Goal: Feedback & Contribution: Contribute content

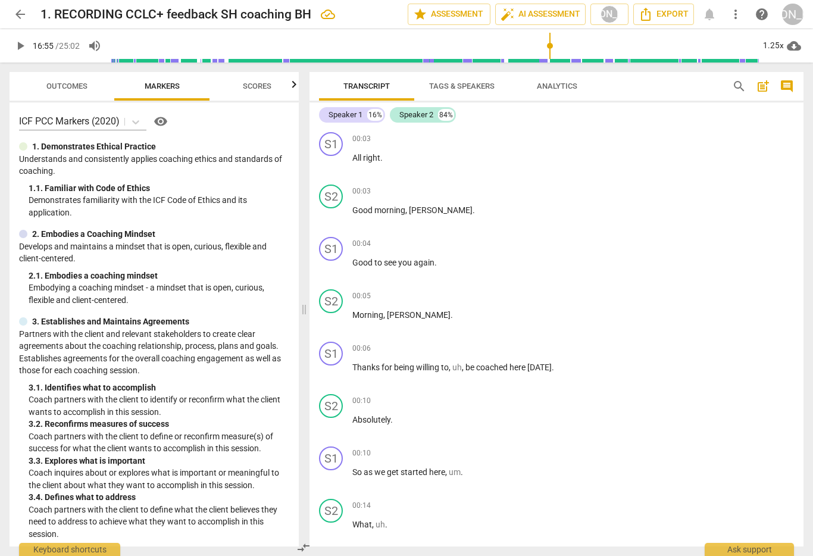
scroll to position [3106, 0]
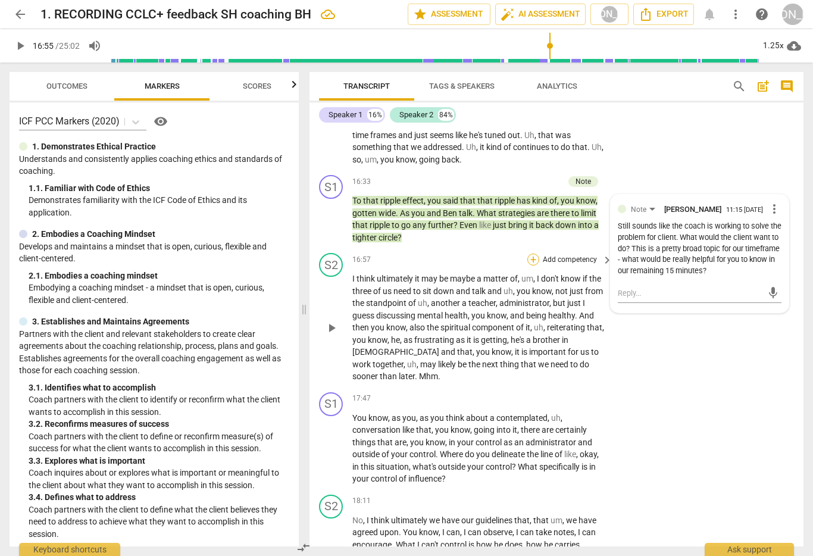
click at [534, 256] on div "+" at bounding box center [533, 259] width 12 height 12
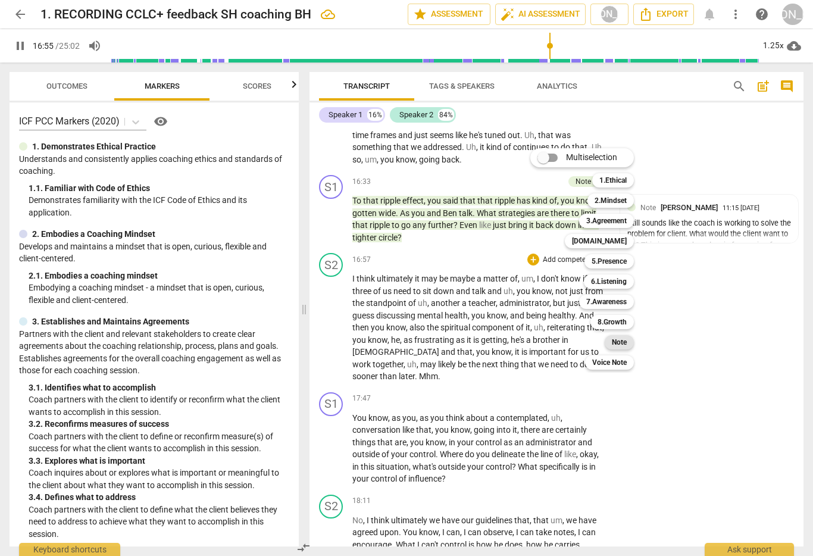
click at [622, 341] on b "Note" at bounding box center [618, 342] width 15 height 14
type input "1016"
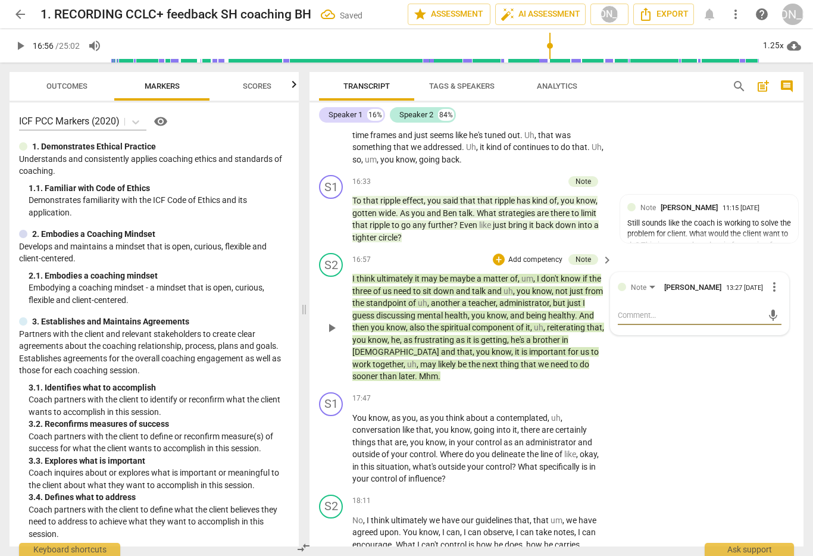
type textarea "C"
type textarea "Cil"
type textarea "Cile"
type textarea "Cilen"
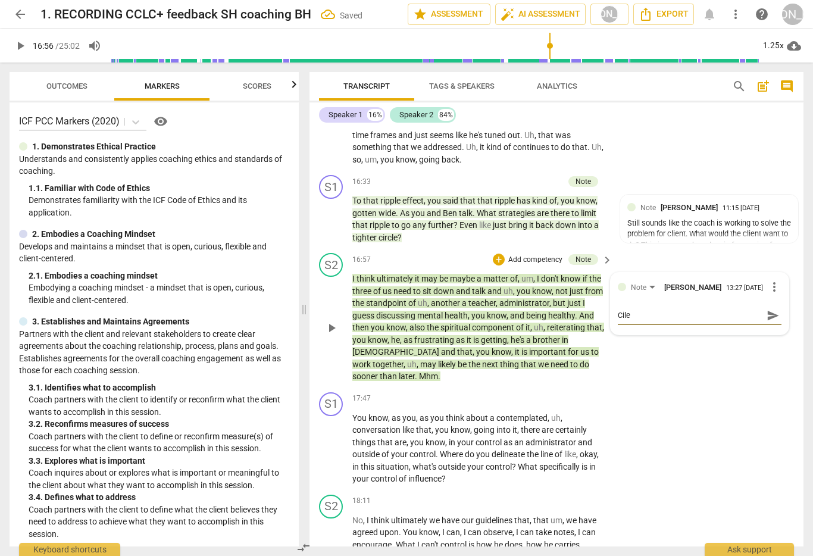
type textarea "Cilen"
type textarea "Cilent"
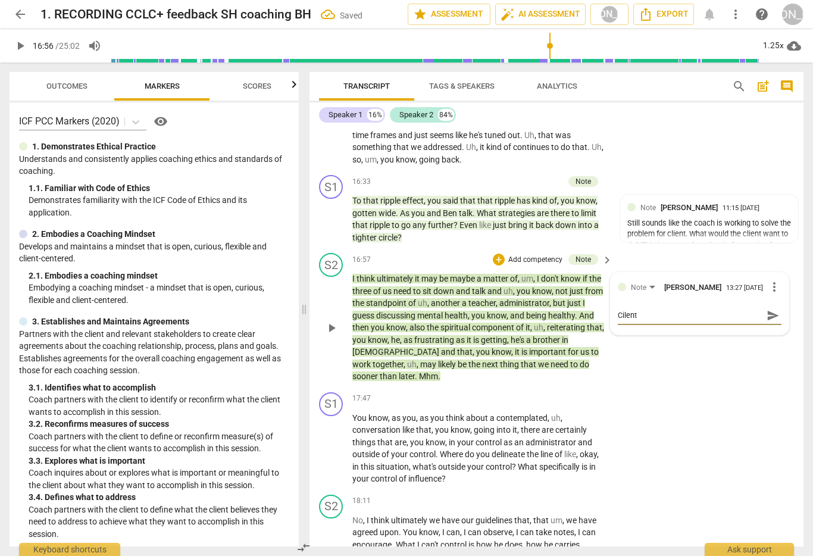
type textarea "Cilent j"
type textarea "Cilent ju"
type textarea "Cilent jus"
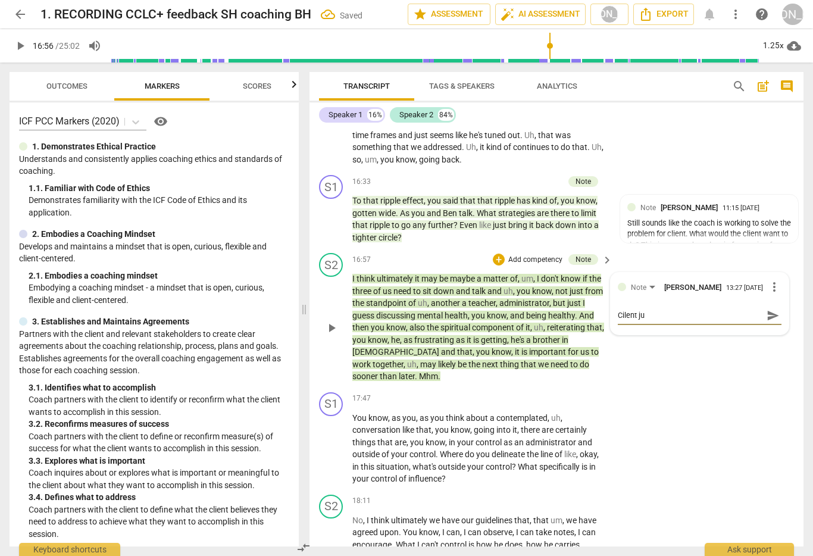
type textarea "Cilent jus"
type textarea "Cilent just"
type textarea "Cilent jus"
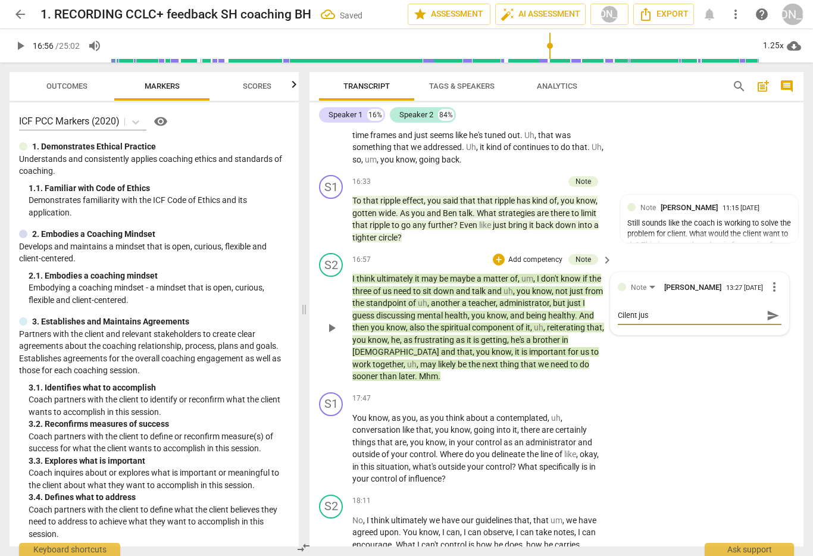
type textarea "Cilent ju"
type textarea "Cilent j"
type textarea "Cilent"
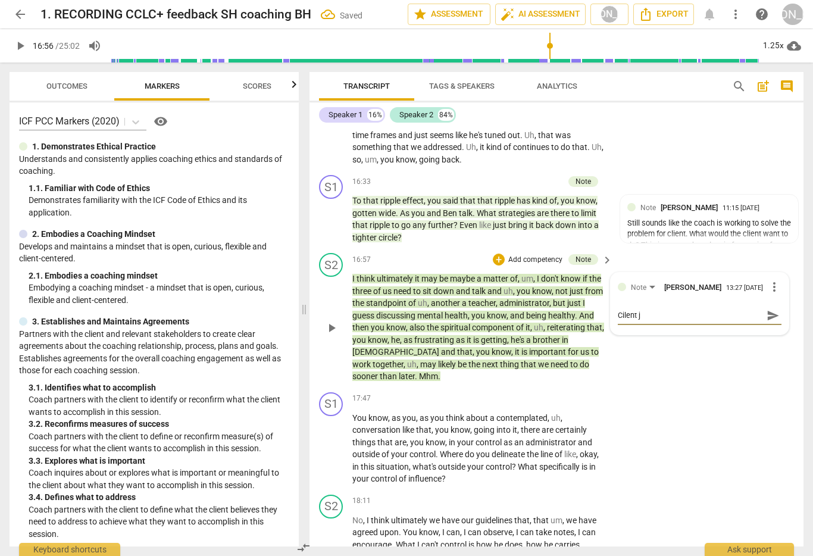
type textarea "Cilent"
type textarea "Cilen"
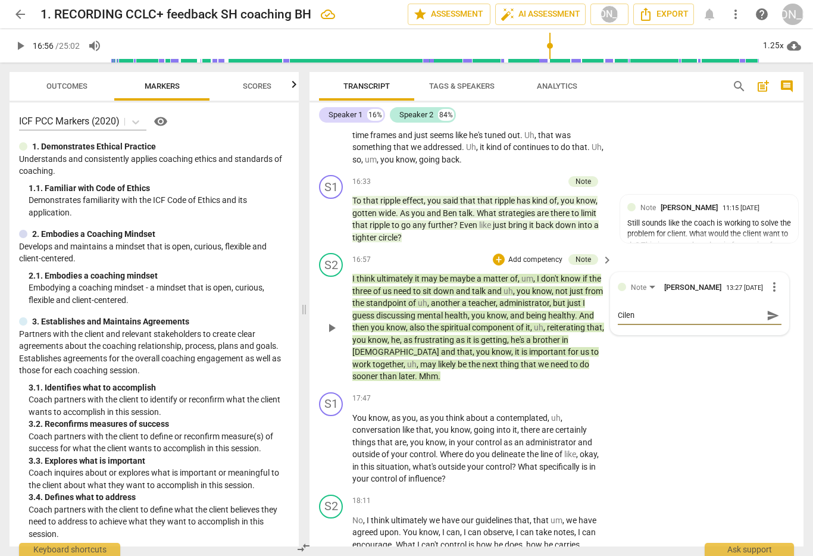
type textarea "Cile"
type textarea "Cil"
type textarea "Ci"
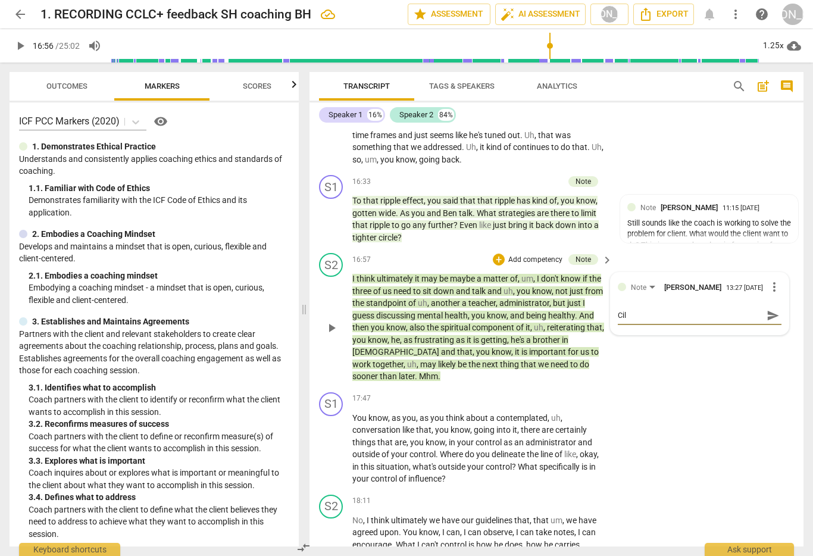
type textarea "Ci"
type textarea "C"
type textarea "Cl"
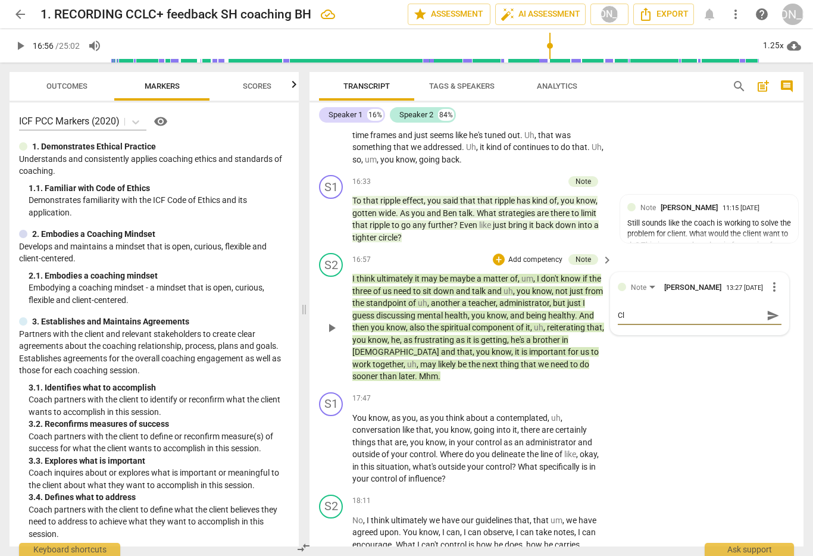
type textarea "Cli"
type textarea "Clie"
type textarea "Clien"
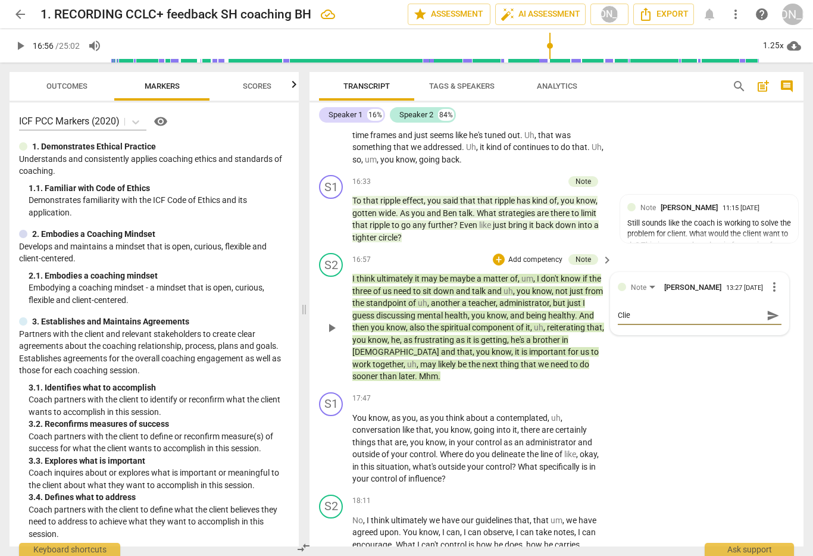
type textarea "Clien"
type textarea "Client"
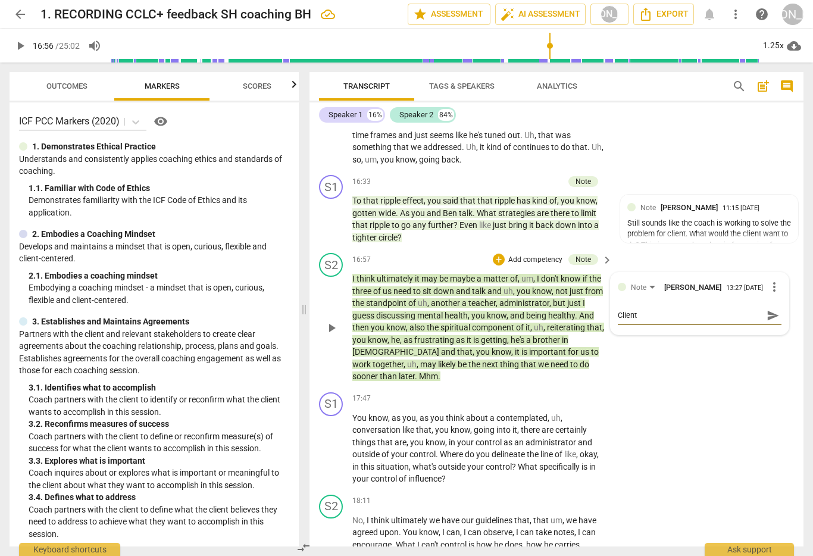
type textarea "Client j"
type textarea "Client ju"
type textarea "Client jus"
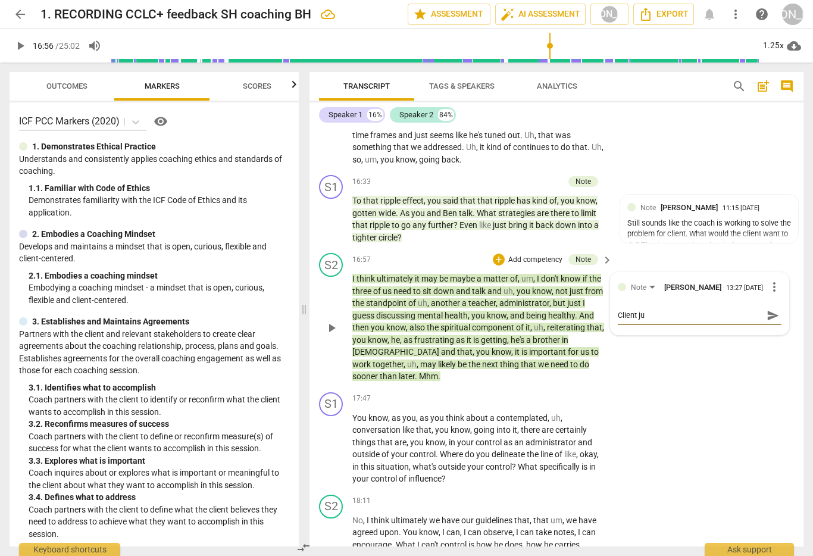
type textarea "Client jus"
type textarea "Client just"
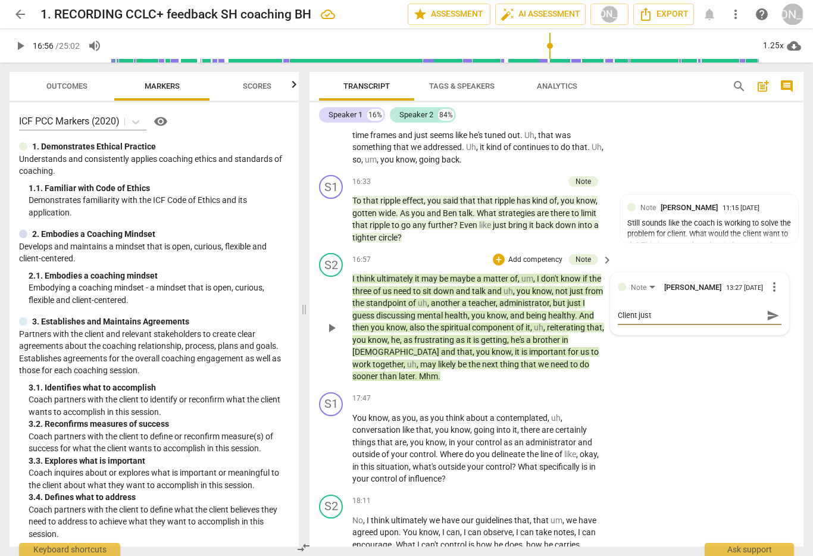
type textarea "Client just g"
type textarea "Client just ga"
type textarea "Client just gav"
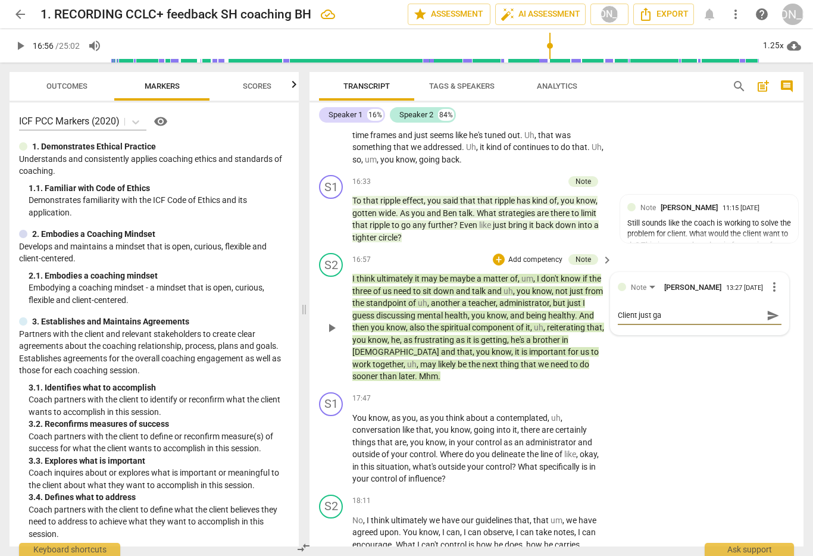
type textarea "Client just gav"
type textarea "Client just gave"
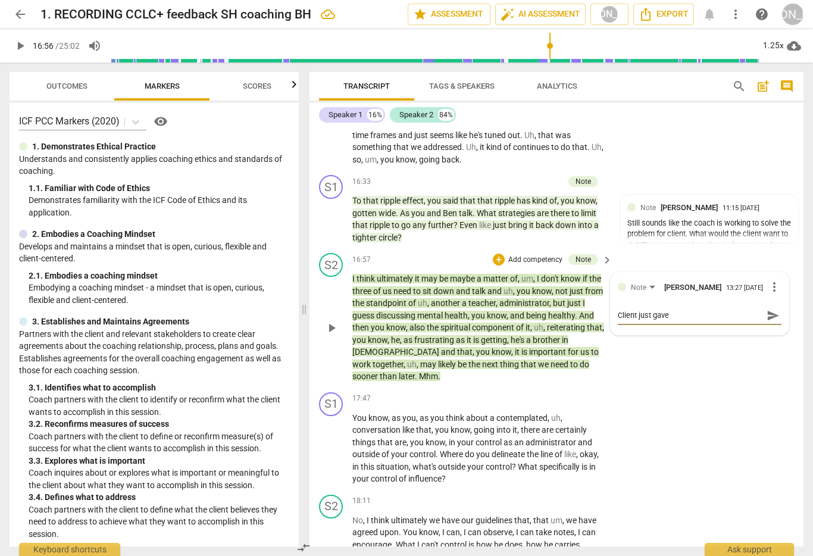
type textarea "Client just gave a"
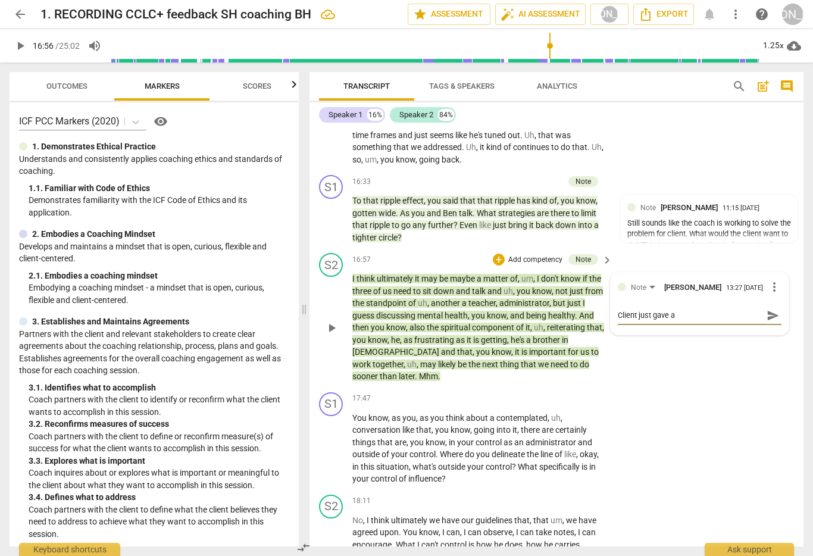
type textarea "Client just gave a"
type textarea "Client just gave an"
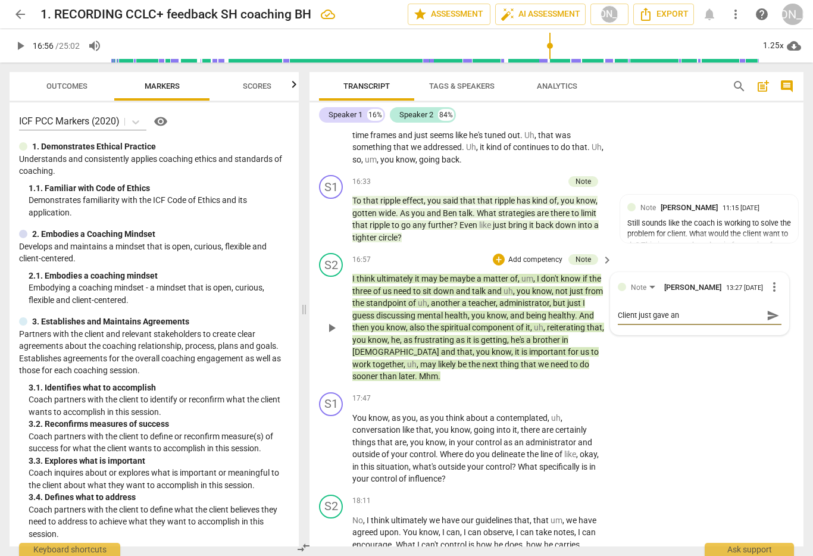
type textarea "Client just gave an a"
type textarea "Client just gave an ap"
type textarea "Client just gave an app"
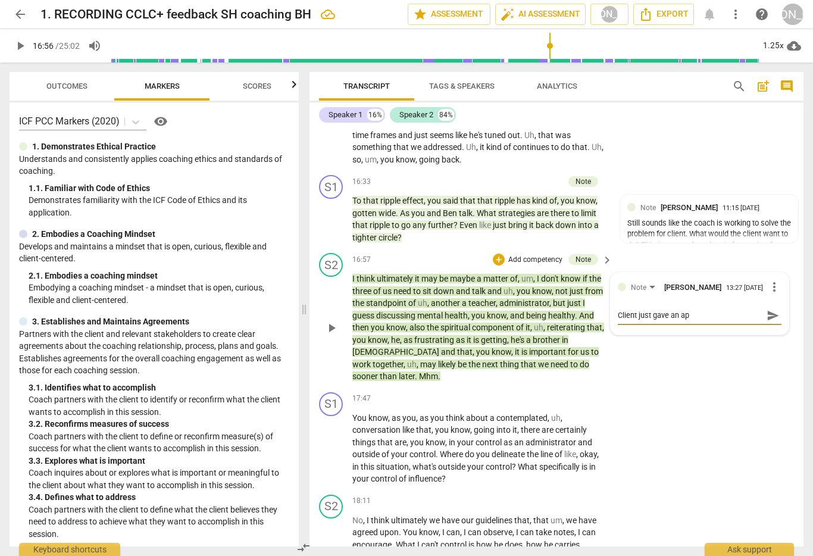
type textarea "Client just gave an app"
type textarea "Client just gave an appr"
type textarea "Client just gave an appro"
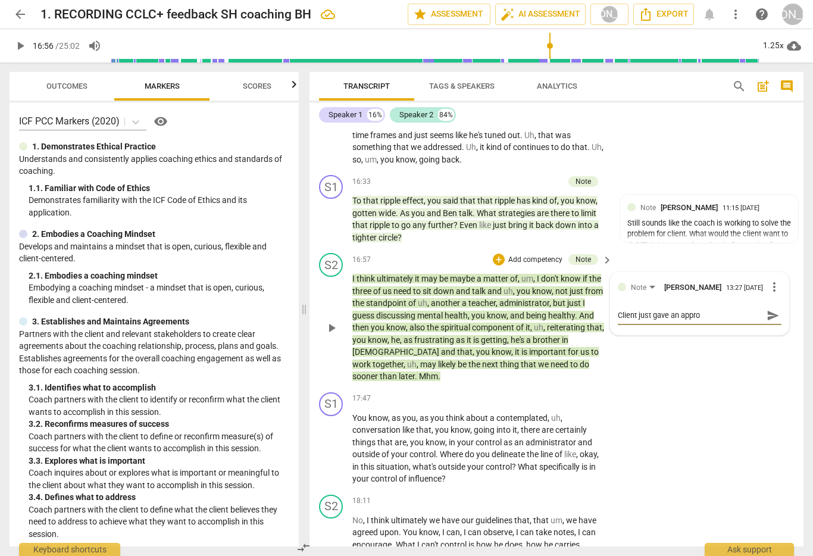
type textarea "Client just gave an approa"
type textarea "Client just gave an approac"
type textarea "Client just gave an approach"
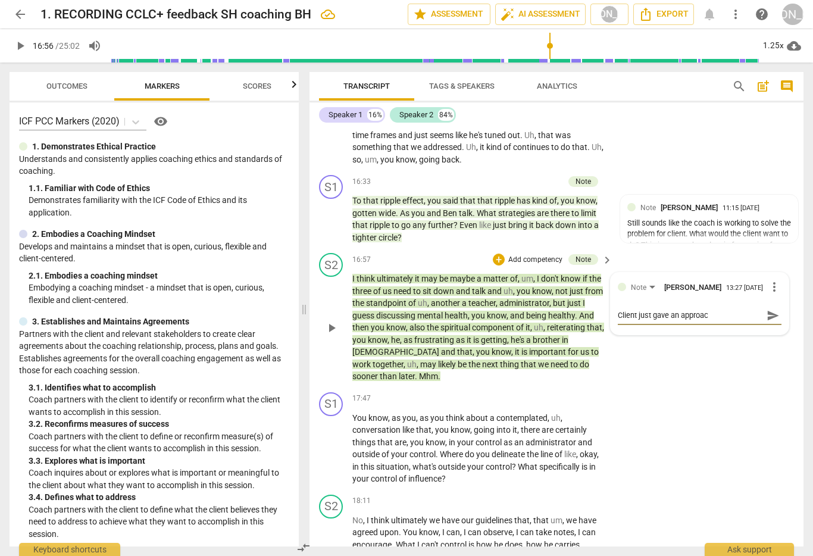
type textarea "Client just gave an approach"
type textarea "Client just gave an approach/"
type textarea "Client just gave an approach/s"
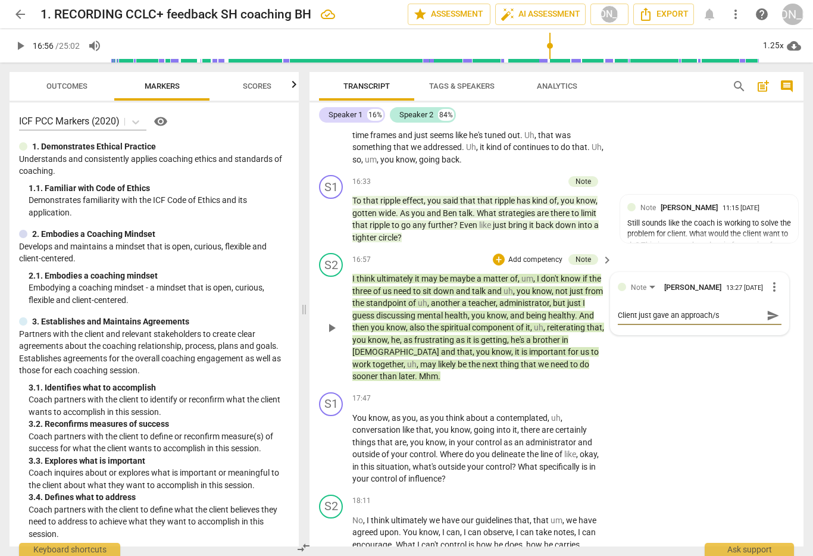
type textarea "Client just gave an approach/st"
type textarea "Client just gave an approach/str"
type textarea "Client just gave an approach/stra"
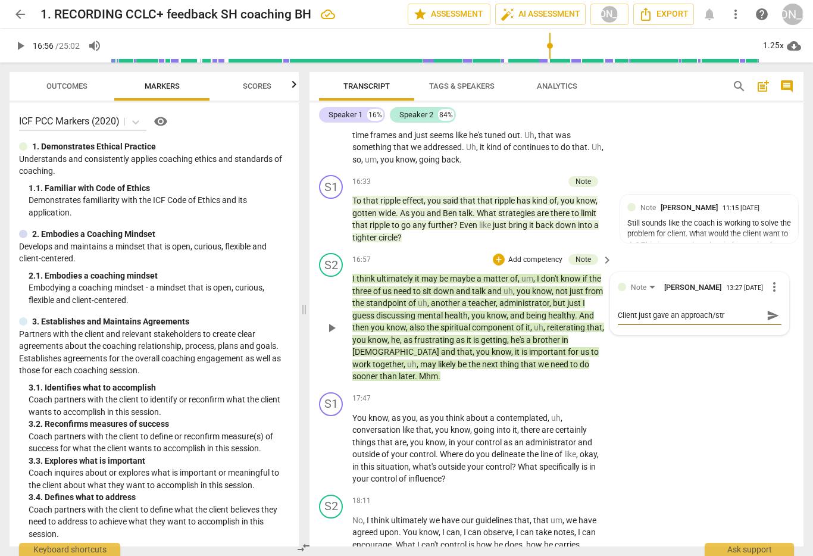
type textarea "Client just gave an approach/stra"
type textarea "Client just gave an approach/strat"
type textarea "Client just gave an approach/strate"
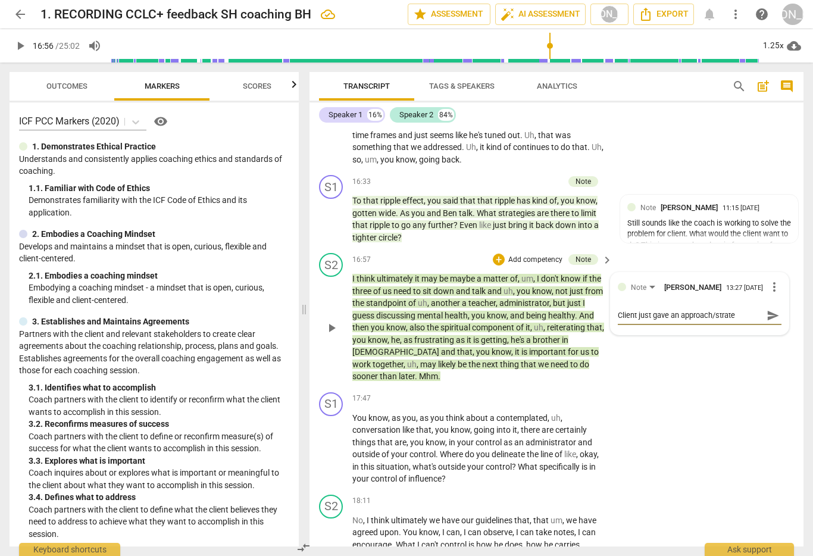
type textarea "Client just gave an approach/strateg"
type textarea "Client just gave an approach/strategy"
click at [766, 317] on span "send" at bounding box center [772, 315] width 13 height 13
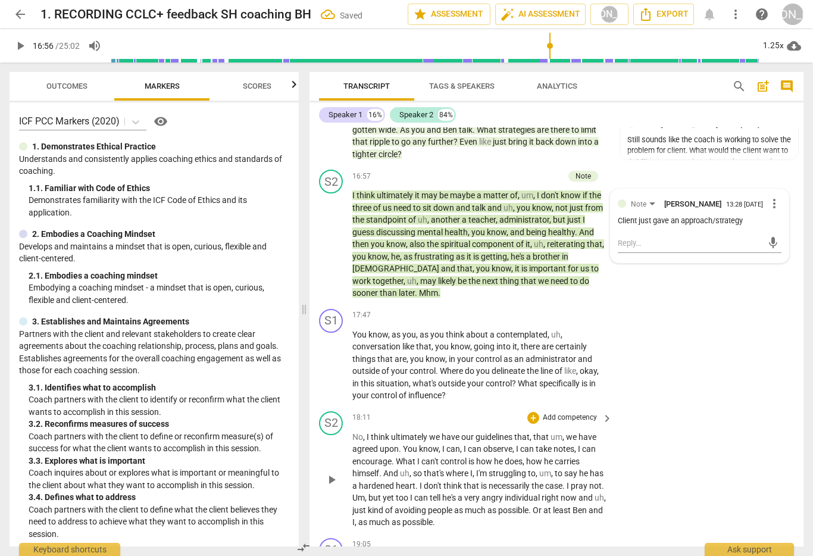
scroll to position [3223, 0]
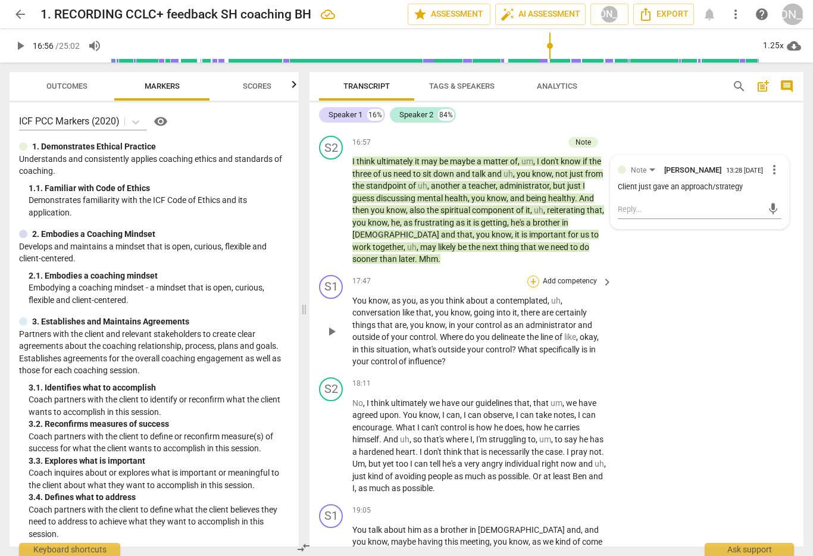
click at [534, 275] on div "+" at bounding box center [533, 281] width 12 height 12
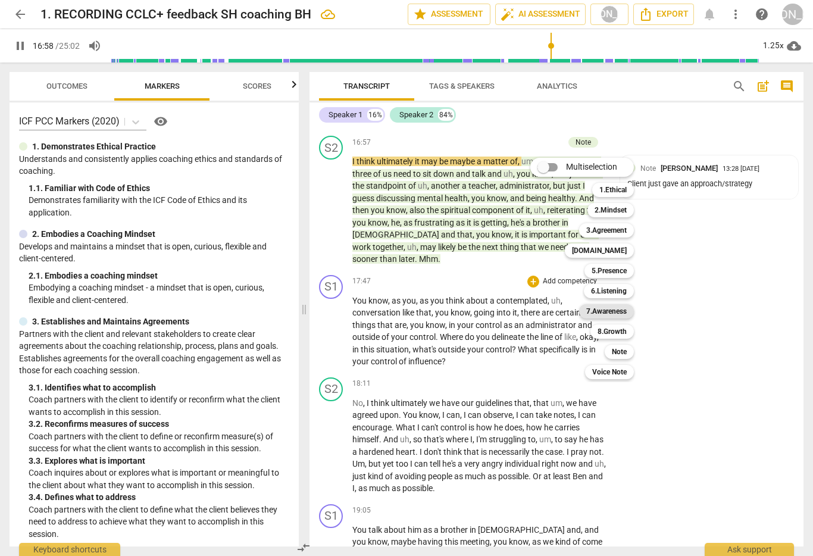
click at [617, 308] on b "7.Awareness" at bounding box center [606, 311] width 40 height 14
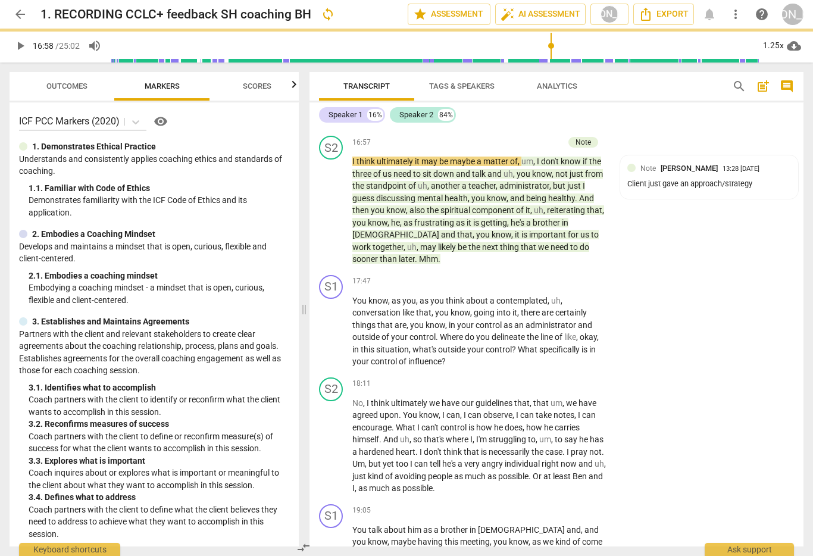
type input "1019"
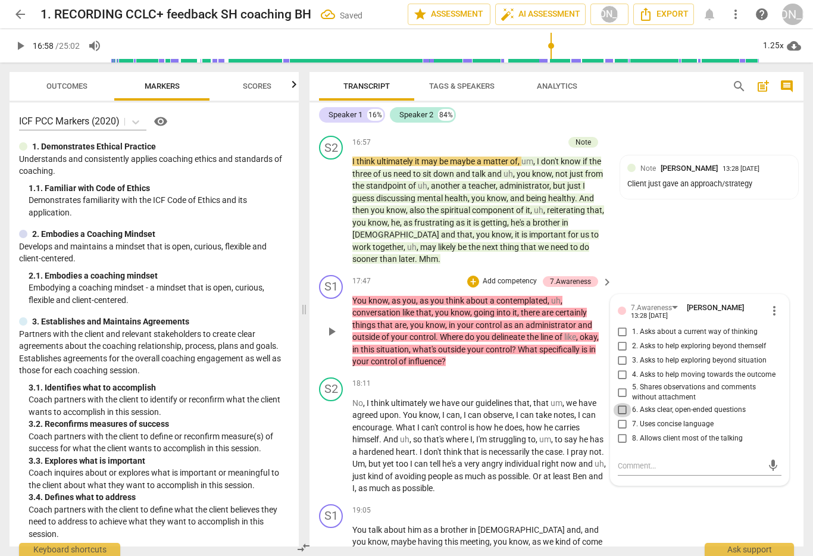
click at [624, 403] on input "6. Asks clear, open-ended questions" at bounding box center [622, 410] width 19 height 14
click at [618, 403] on input "6. Asks clear, open-ended questions" at bounding box center [622, 410] width 19 height 14
checkbox input "true"
click at [620, 417] on input "7. Uses concise language" at bounding box center [622, 424] width 19 height 14
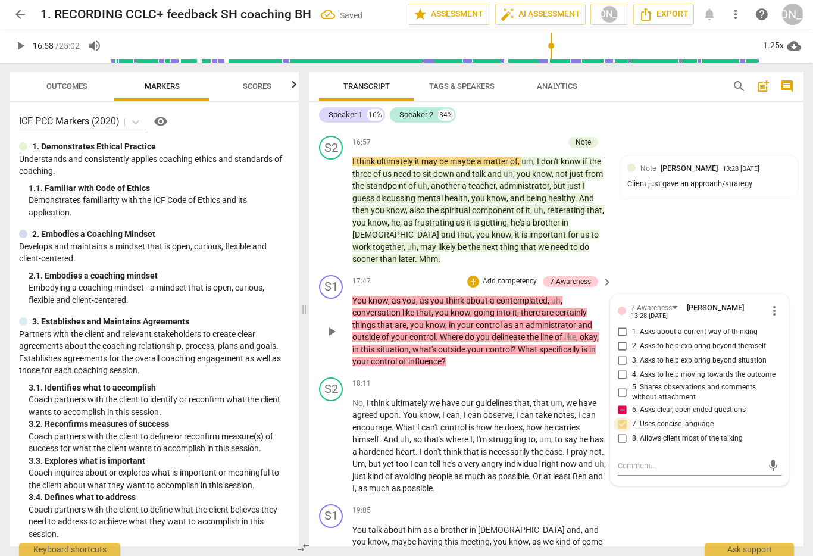
checkbox input "true"
click at [628, 460] on textarea at bounding box center [689, 465] width 145 height 11
type textarea "J"
type textarea "Ju"
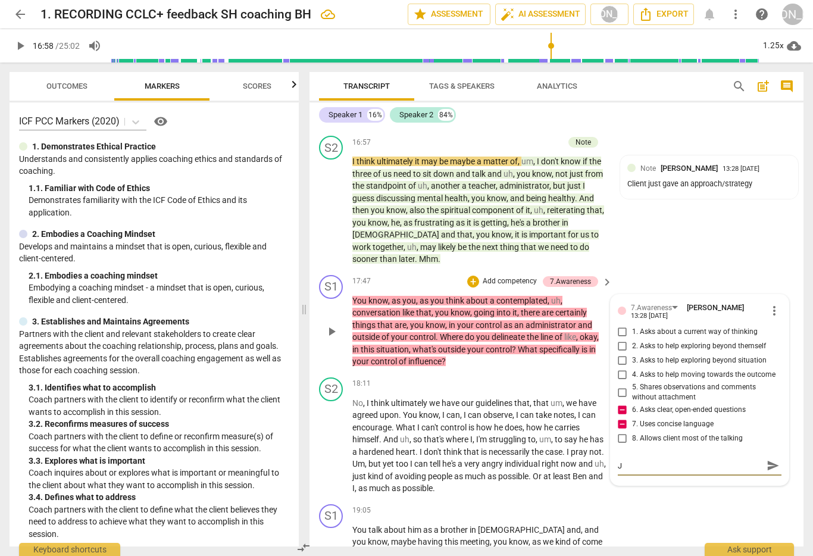
type textarea "Ju"
type textarea "[DEMOGRAPHIC_DATA]"
type textarea "Just"
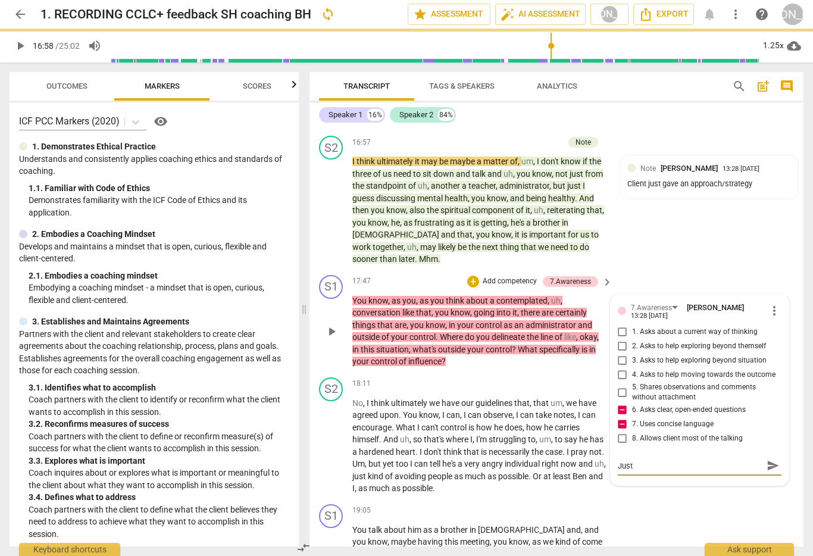
type textarea "Just a"
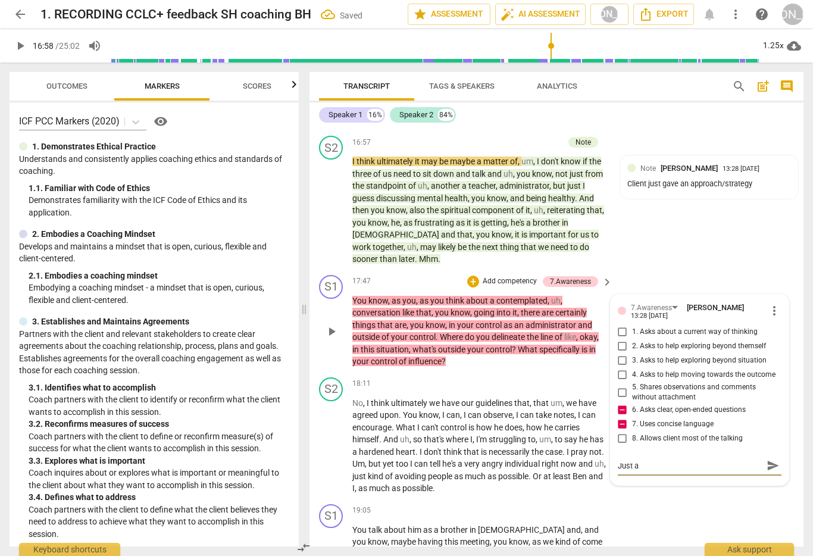
type textarea "Just as"
type textarea "Just ask"
type textarea "Just ask t"
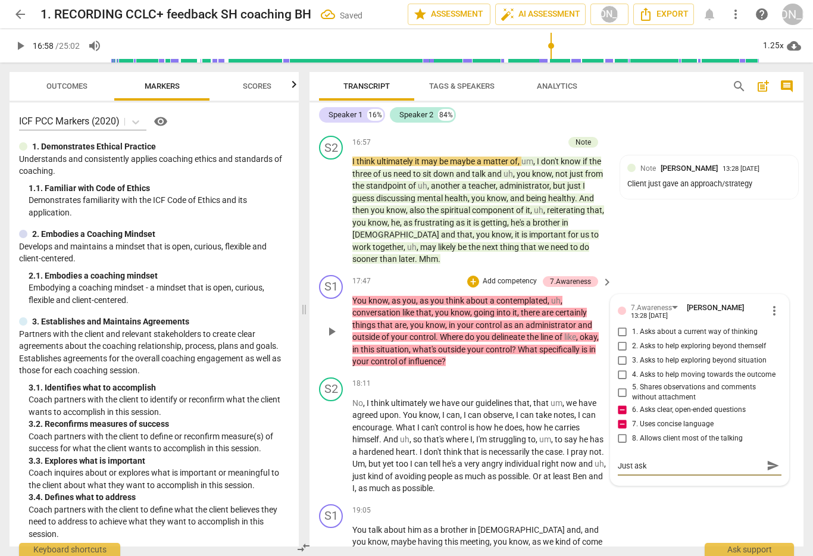
type textarea "Just ask t"
type textarea "Just ask th"
type textarea "Just ask the"
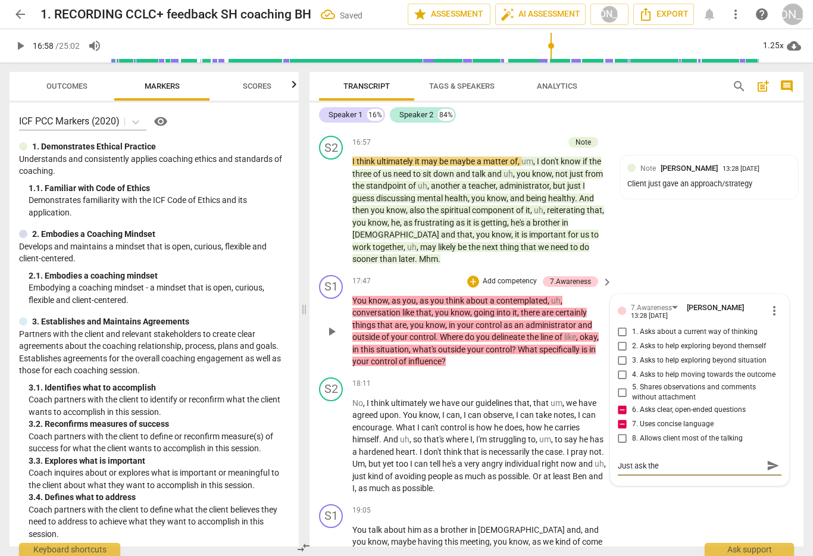
type textarea "Just ask the"
type textarea "Just ask the q"
type textarea "Just ask the qu"
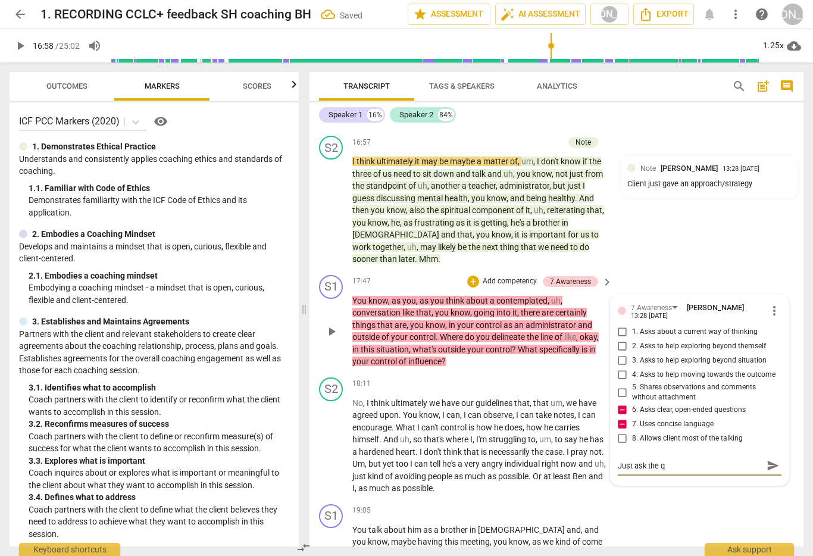
type textarea "Just ask the qu"
type textarea "Just ask the que"
type textarea "Just ask the ques"
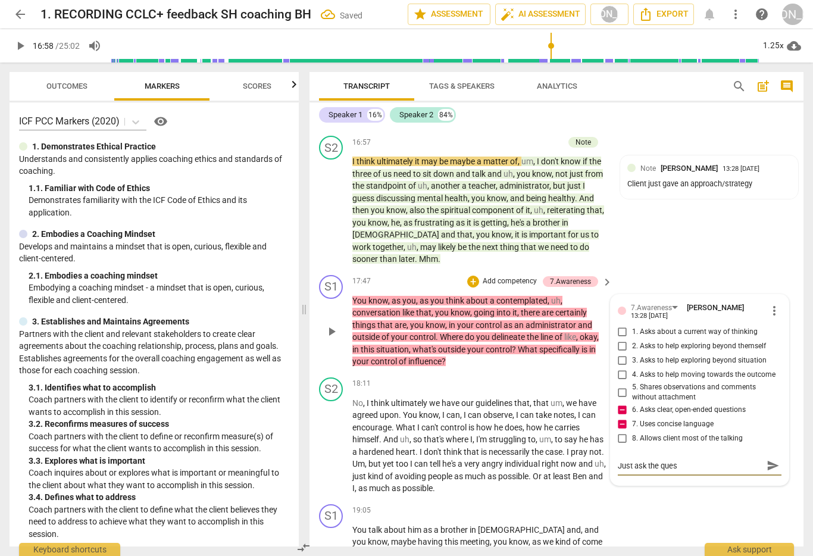
type textarea "Just ask the quest"
type textarea "Just ask the questi"
type textarea "Just ask the questio"
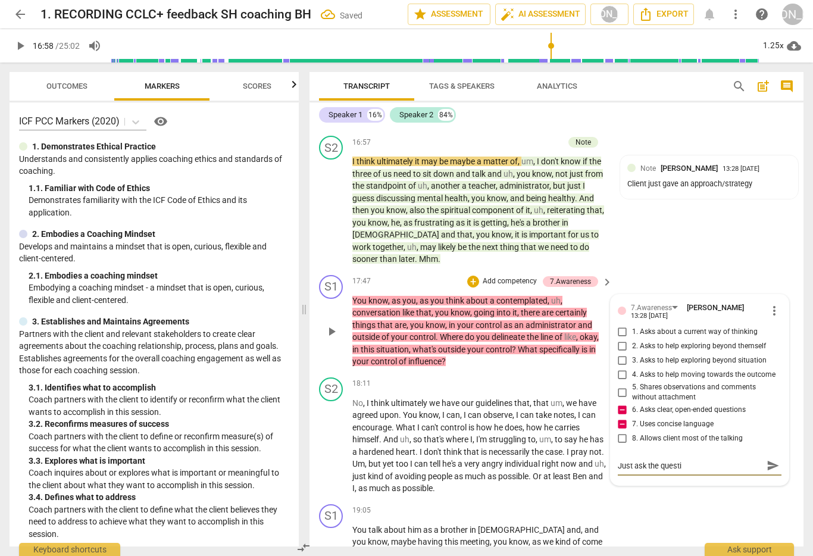
type textarea "Just ask the questio"
type textarea "Just ask the question"
type textarea "Just ask the question."
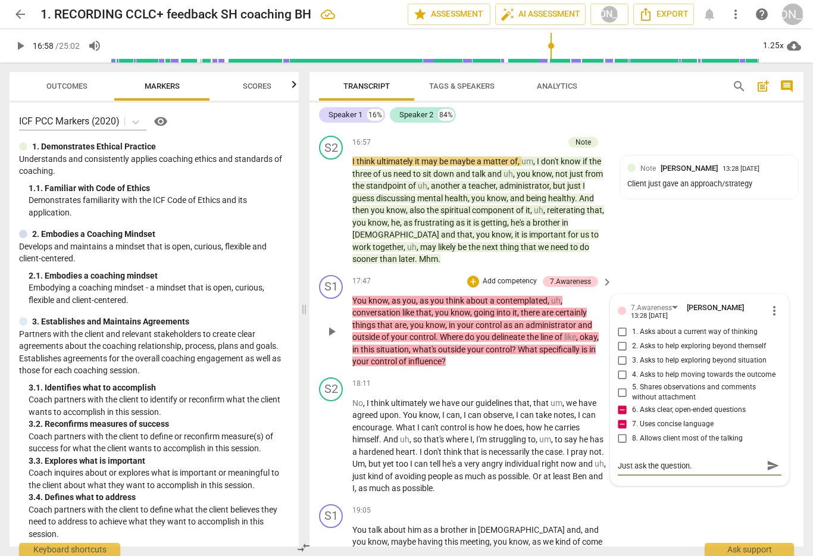
type textarea "Just ask the question"
type textarea "Just ask the questio"
type textarea "Just ask the questi"
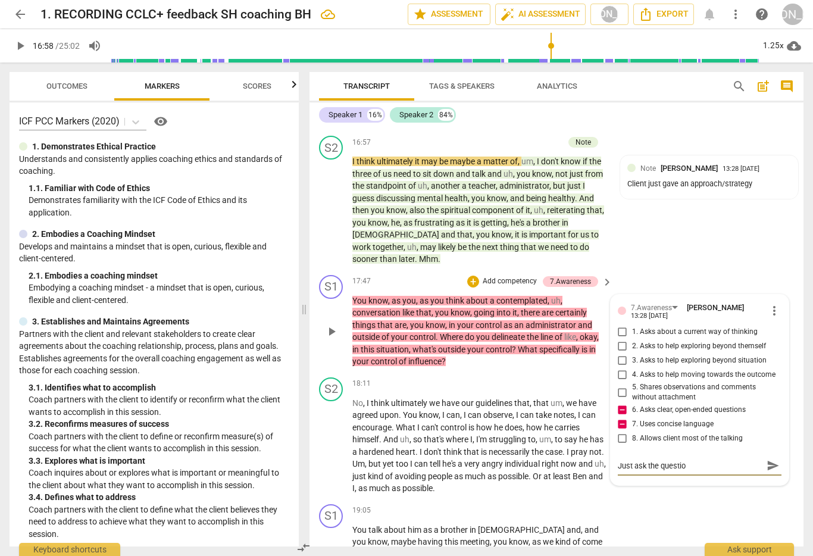
type textarea "Just ask the questi"
type textarea "Just ask the quest"
type textarea "Just ask the ques"
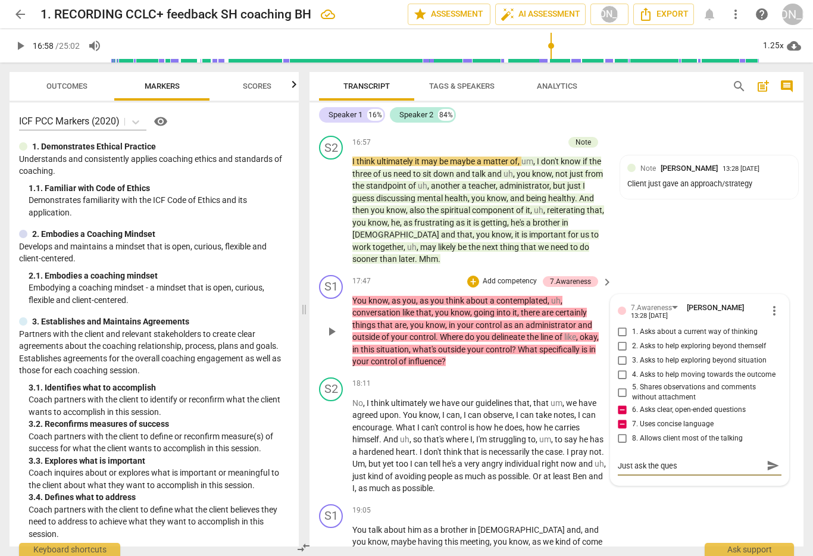
type textarea "Just ask the que"
type textarea "Just ask the qu"
type textarea "Just ask the q"
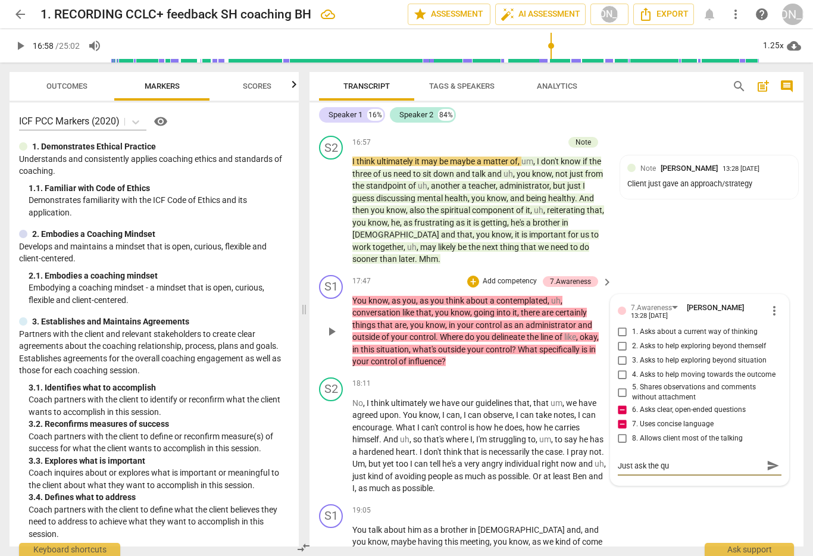
type textarea "Just ask the q"
type textarea "Just ask the"
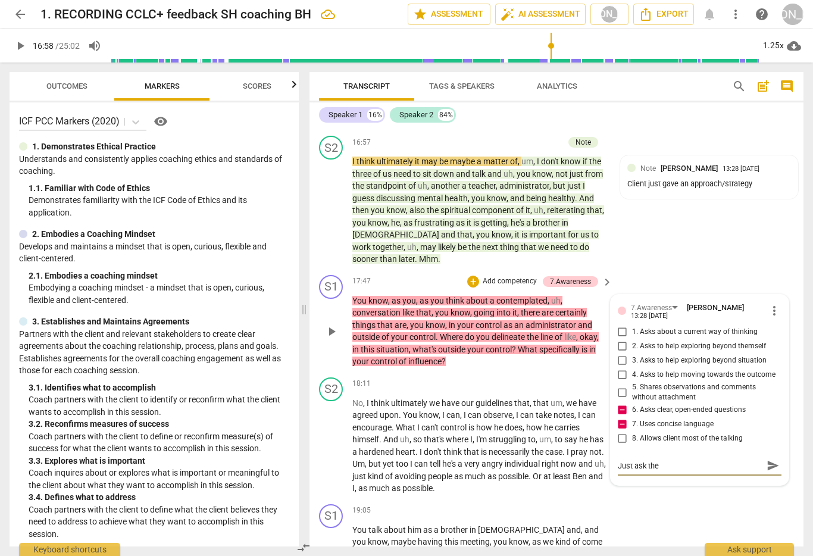
type textarea "Just ask th"
type textarea "Just ask t"
type textarea "Just ask"
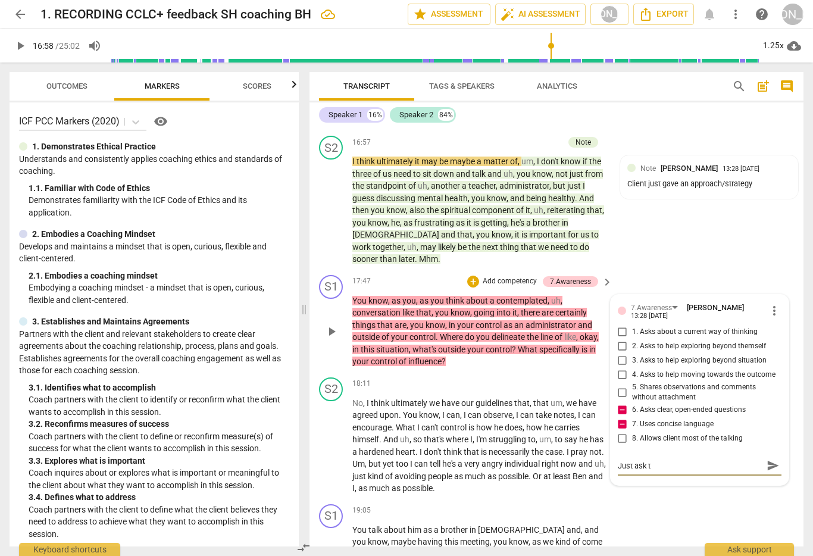
type textarea "Just ask"
type textarea "Just ask a"
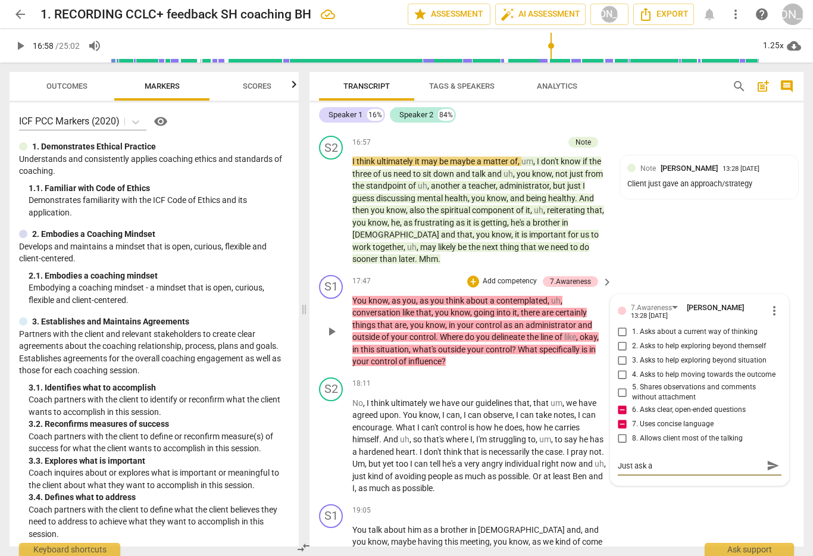
type textarea "Just ask a p"
type textarea "Just ask a po"
type textarea "Just ask a pow"
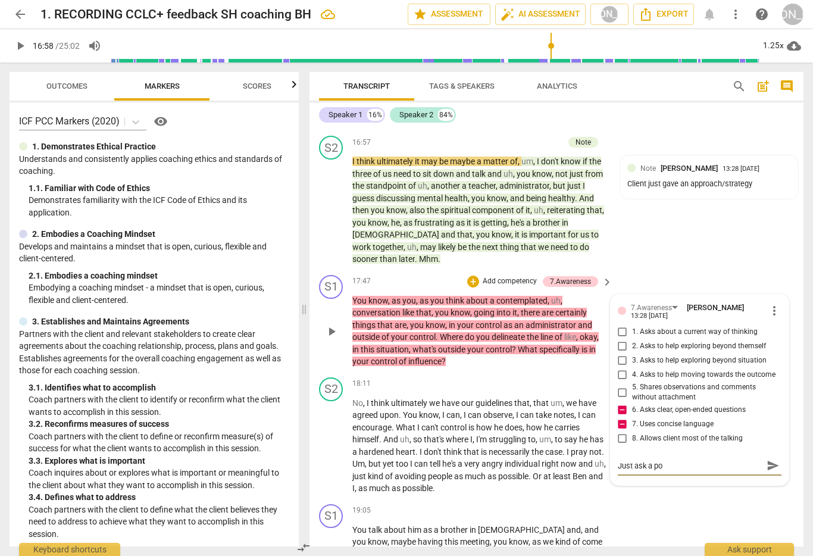
type textarea "Just ask a pow"
type textarea "Just ask a [PERSON_NAME]"
type textarea "Just ask a power"
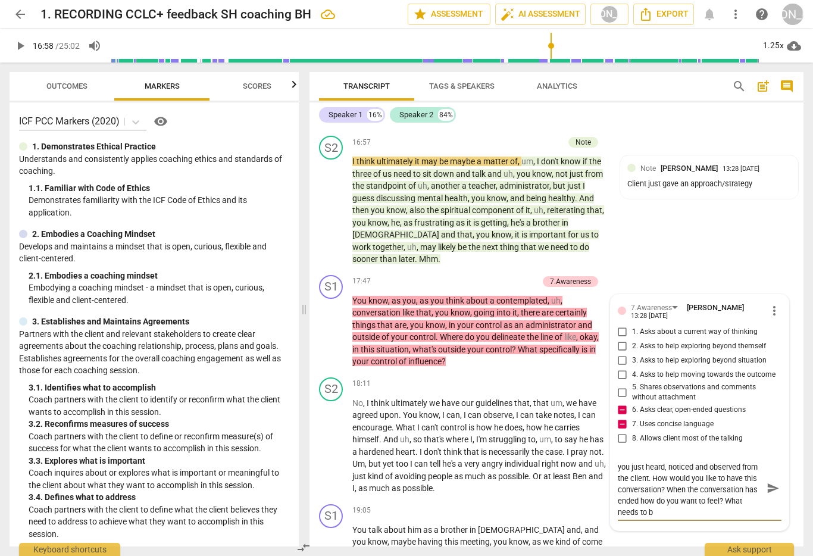
scroll to position [0, 0]
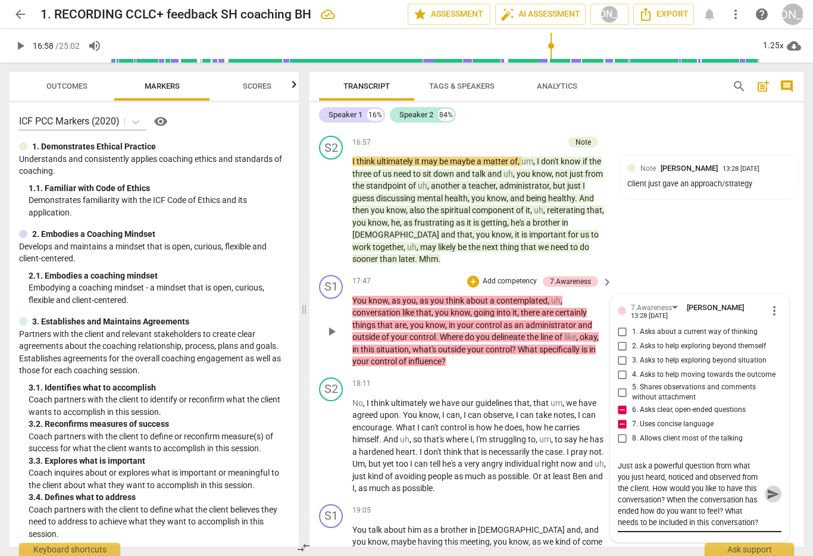
click at [767, 487] on span "send" at bounding box center [772, 493] width 13 height 13
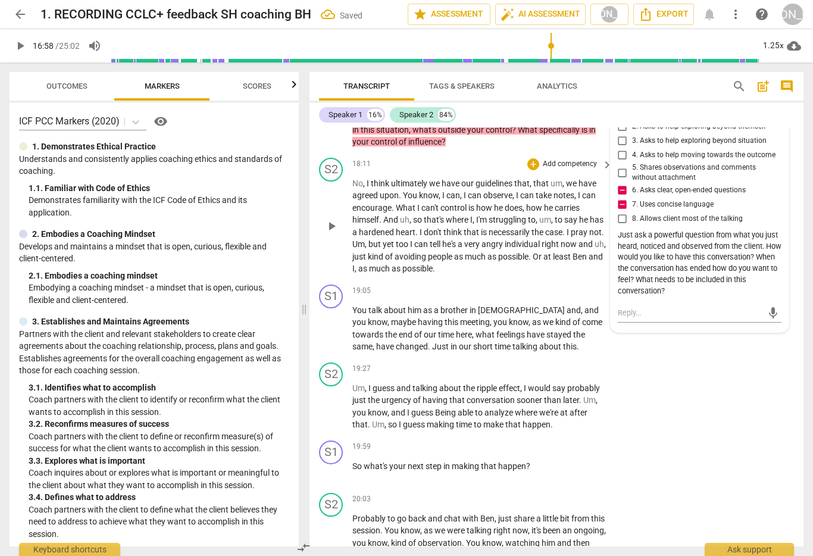
scroll to position [3443, 0]
click at [617, 229] on div "Just ask a powerful question from what you just heard, noticed and observed fro…" at bounding box center [699, 262] width 164 height 67
click at [628, 306] on textarea at bounding box center [689, 311] width 145 height 11
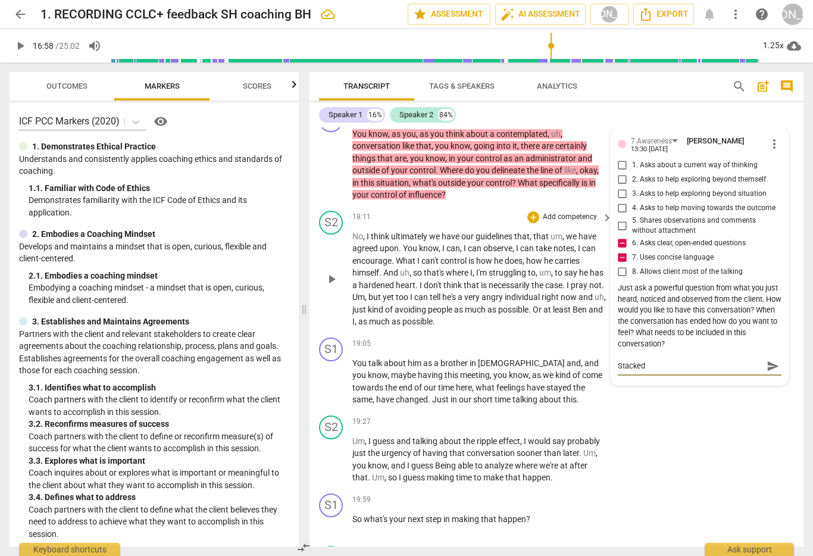
scroll to position [3365, 0]
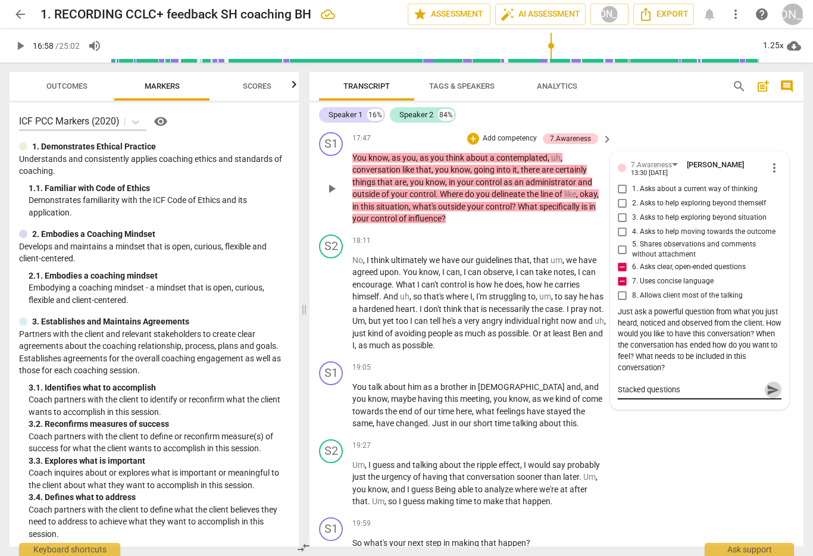
click at [767, 383] on span "send" at bounding box center [772, 389] width 13 height 13
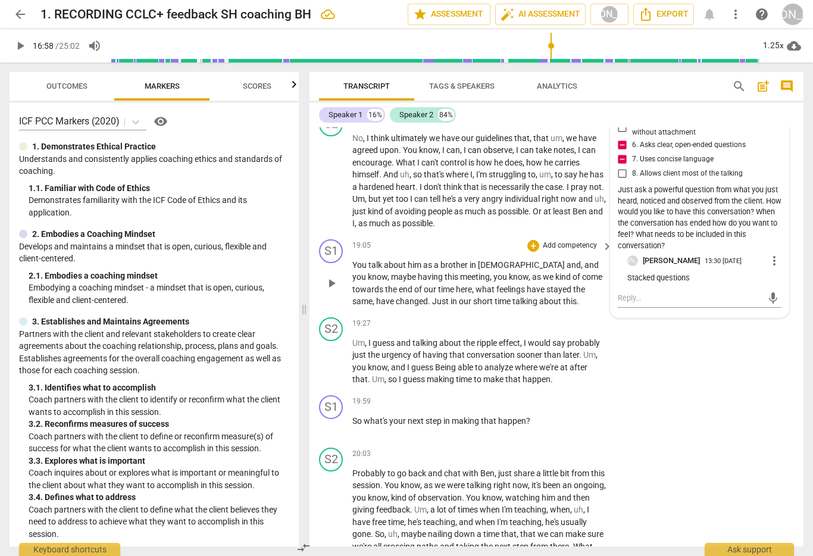
scroll to position [3487, 0]
click at [531, 318] on div "+" at bounding box center [533, 324] width 12 height 12
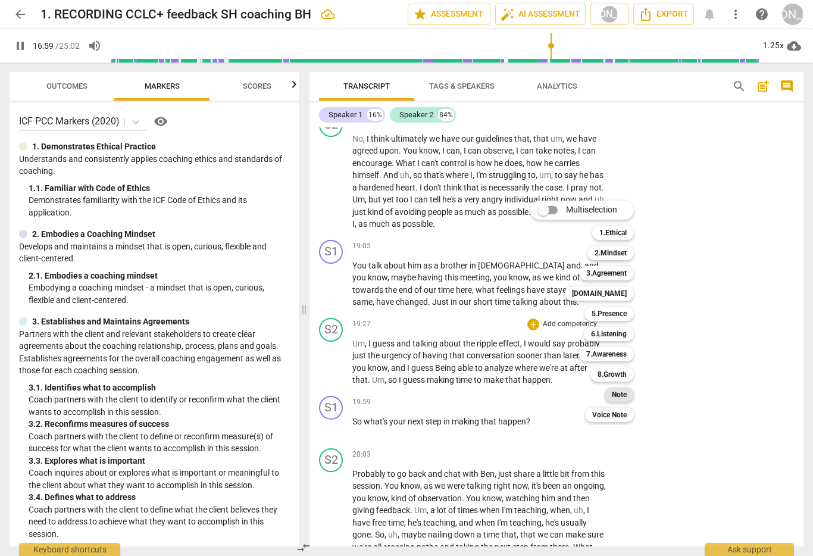
scroll to position [3251, 0]
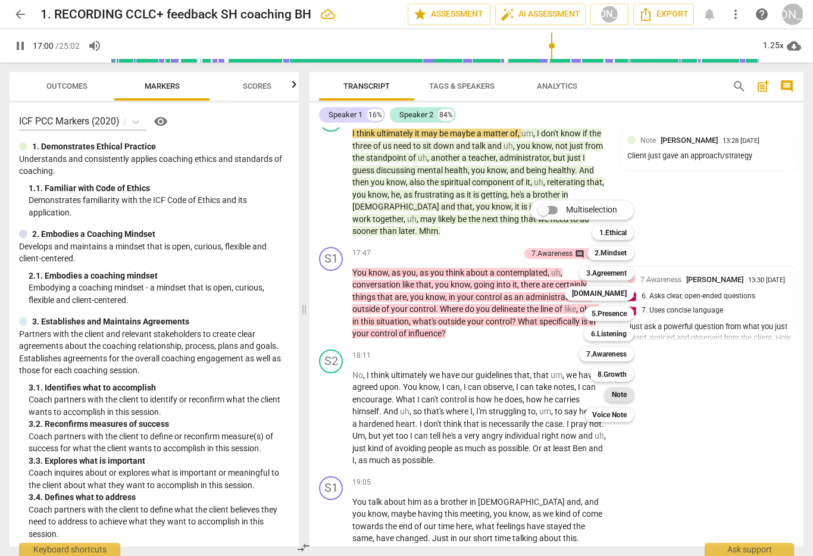
click at [628, 390] on div "Note" at bounding box center [618, 394] width 29 height 14
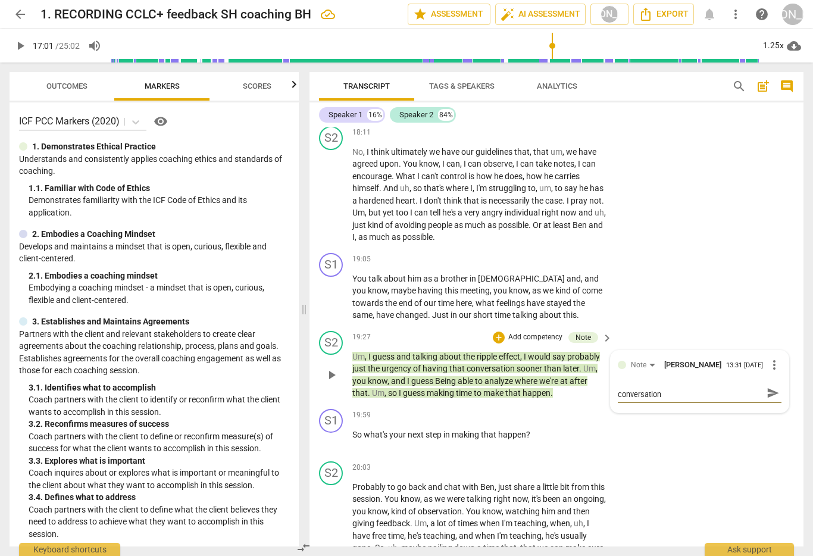
scroll to position [0, 0]
drag, startPoint x: 767, startPoint y: 390, endPoint x: 733, endPoint y: 369, distance: 39.5
click at [767, 392] on span "send" at bounding box center [772, 398] width 13 height 13
click at [533, 253] on div "+" at bounding box center [533, 259] width 12 height 12
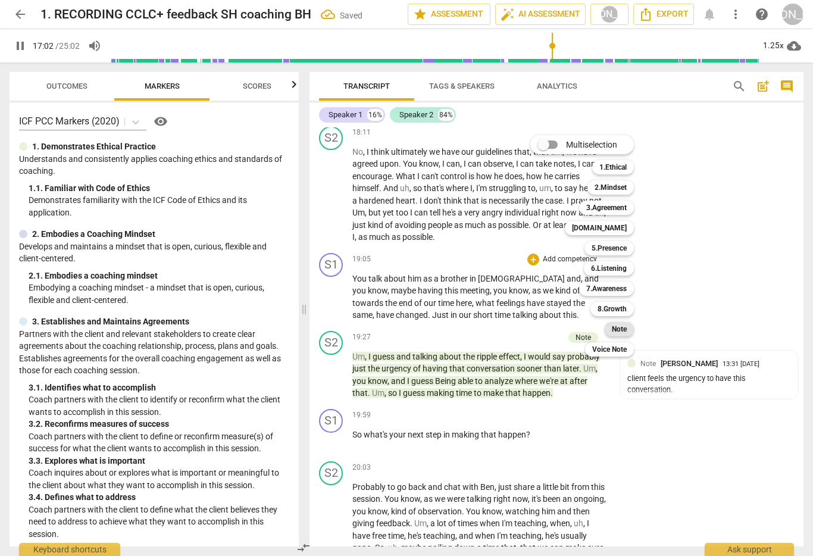
click at [620, 323] on b "Note" at bounding box center [618, 329] width 15 height 14
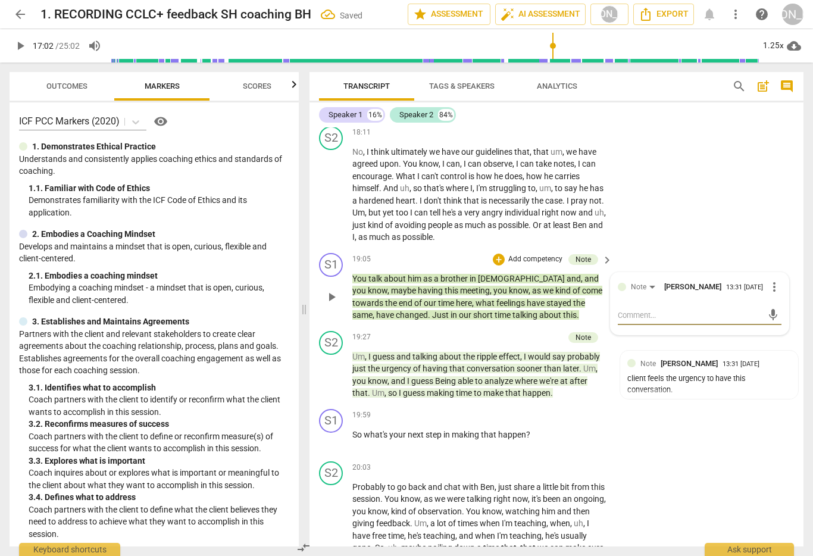
click at [651, 309] on textarea at bounding box center [689, 314] width 145 height 11
click at [766, 308] on span "send" at bounding box center [772, 314] width 13 height 13
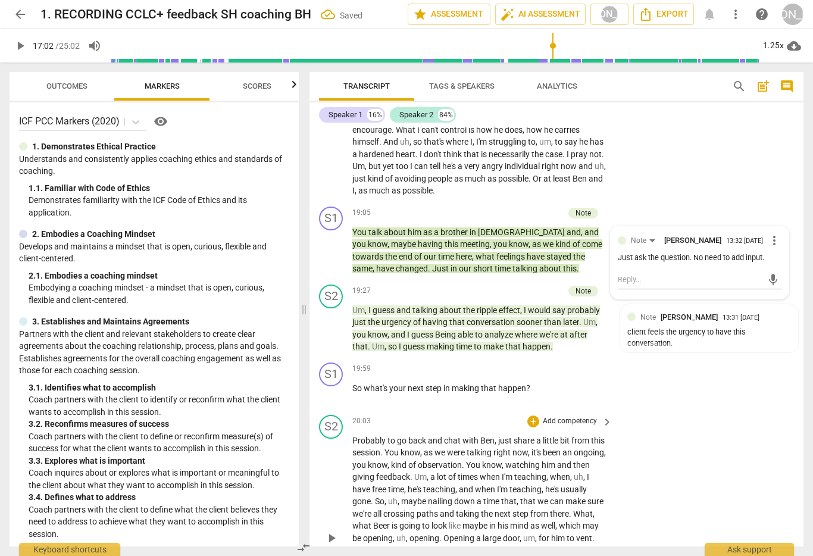
scroll to position [3542, 0]
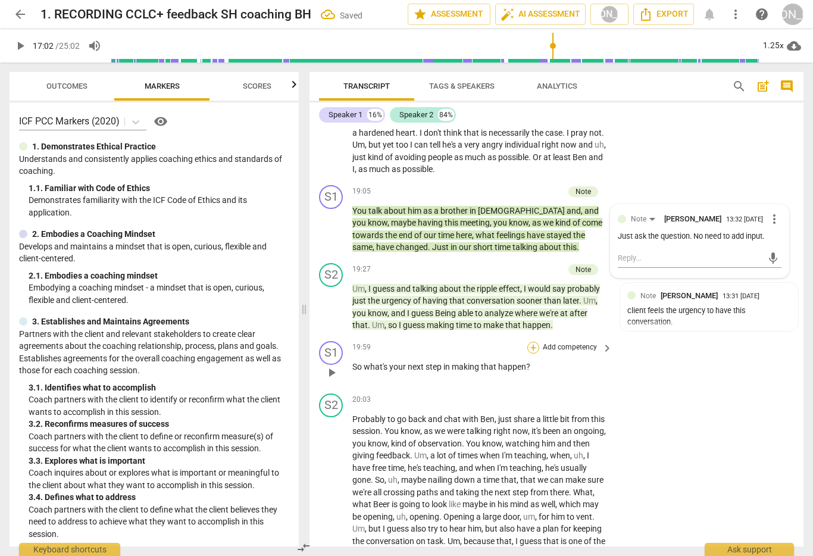
click at [528, 341] on div "+" at bounding box center [533, 347] width 12 height 12
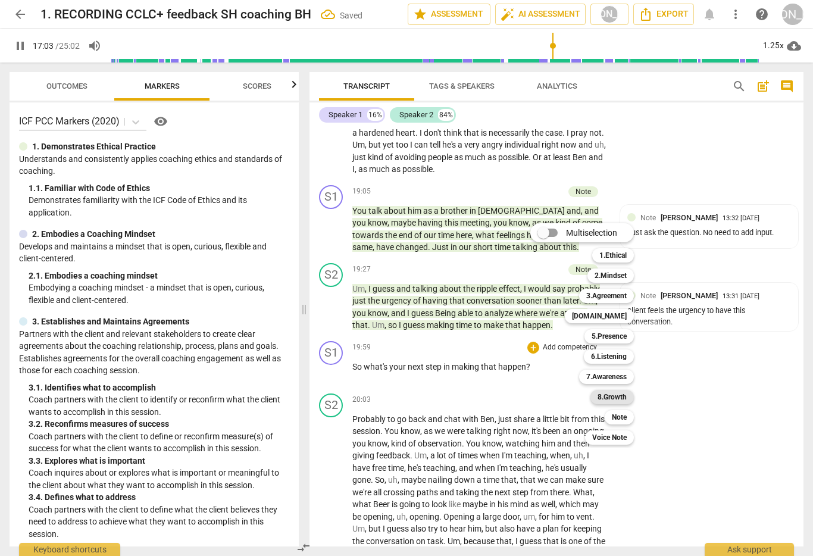
click at [617, 396] on b "8.Growth" at bounding box center [611, 397] width 29 height 14
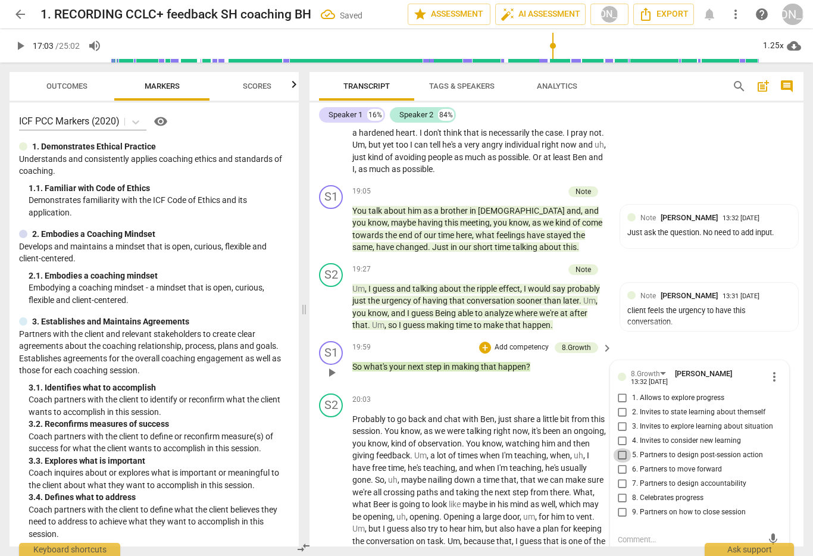
click at [622, 448] on input "5. Partners to design post-session action" at bounding box center [622, 455] width 19 height 14
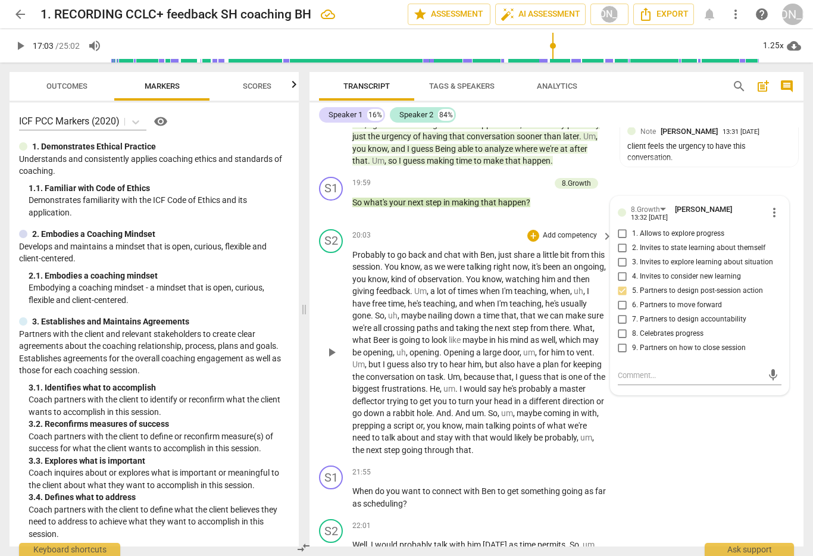
scroll to position [3710, 0]
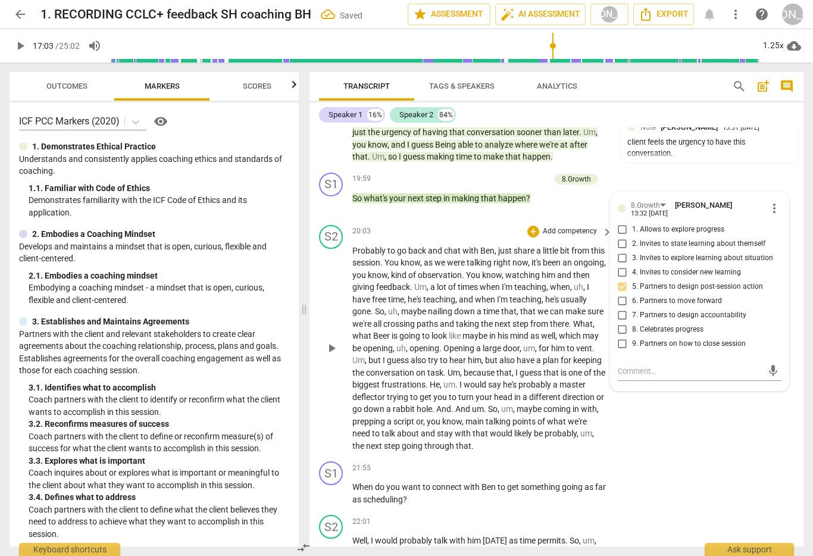
click at [330, 341] on span "play_arrow" at bounding box center [331, 348] width 14 height 14
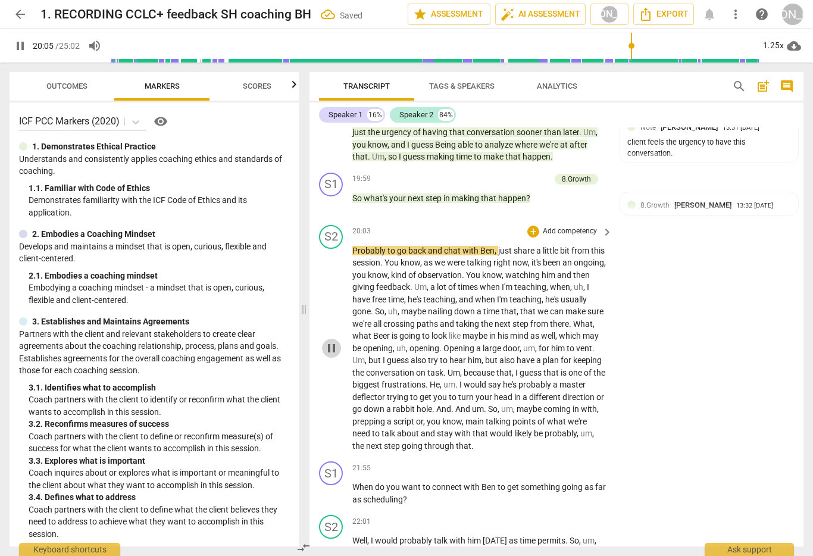
click at [331, 341] on span "pause" at bounding box center [331, 348] width 14 height 14
click at [533, 225] on div "+" at bounding box center [533, 231] width 12 height 12
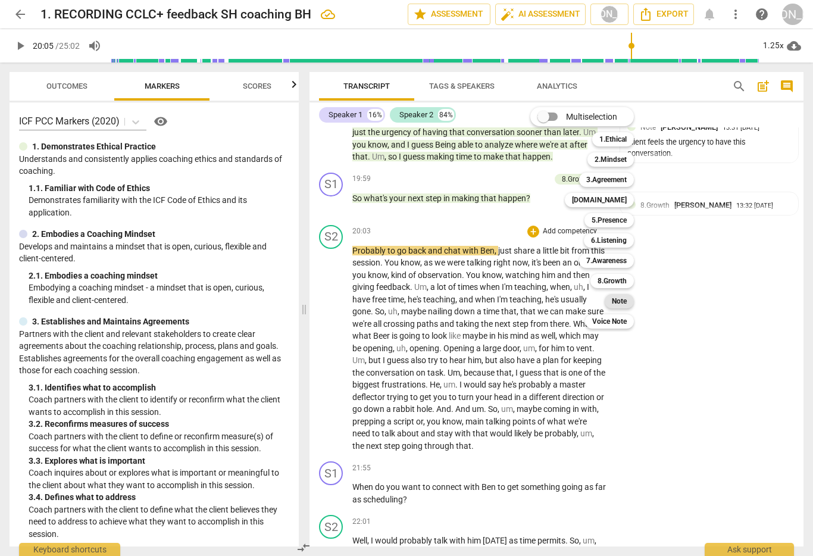
click at [619, 299] on b "Note" at bounding box center [618, 301] width 15 height 14
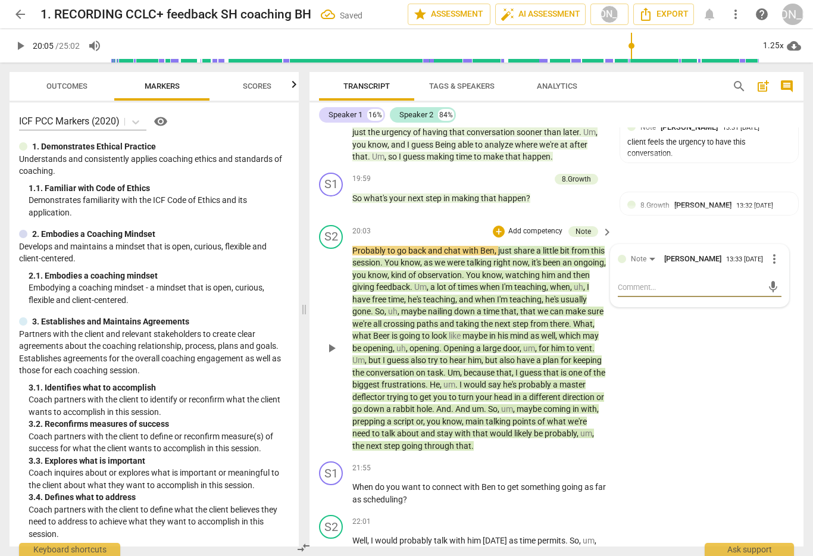
click at [641, 281] on textarea at bounding box center [689, 286] width 145 height 11
click at [704, 292] on textarea "client's biggest frustration in having the conversation is deflection, rabbit h…" at bounding box center [689, 292] width 145 height 23
drag, startPoint x: 633, startPoint y: 288, endPoint x: 642, endPoint y: 287, distance: 9.0
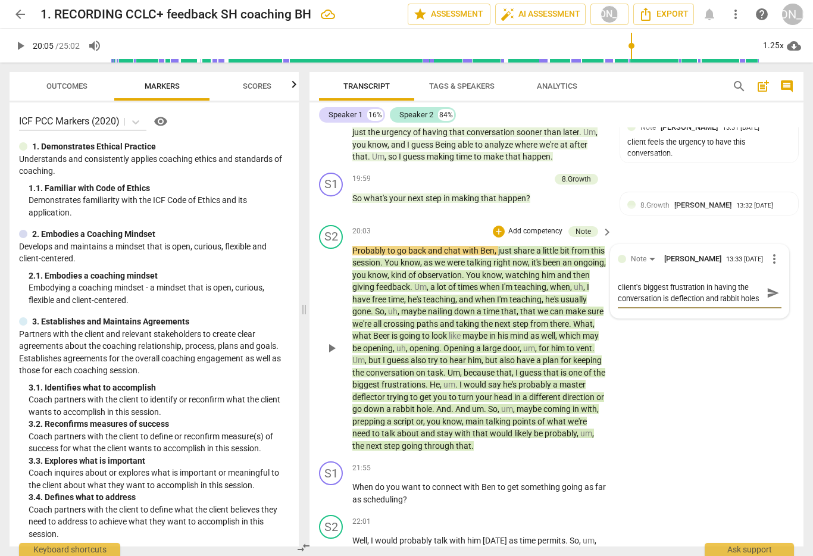
click at [633, 288] on textarea "client's biggest frustration in having the conversation is deflection and rabbi…" at bounding box center [689, 292] width 145 height 23
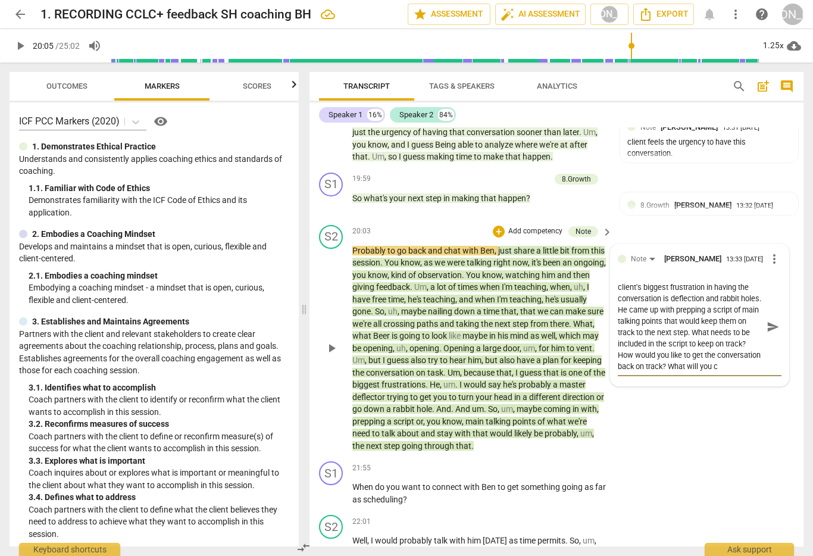
scroll to position [10, 0]
click at [768, 320] on span "send" at bounding box center [772, 326] width 13 height 13
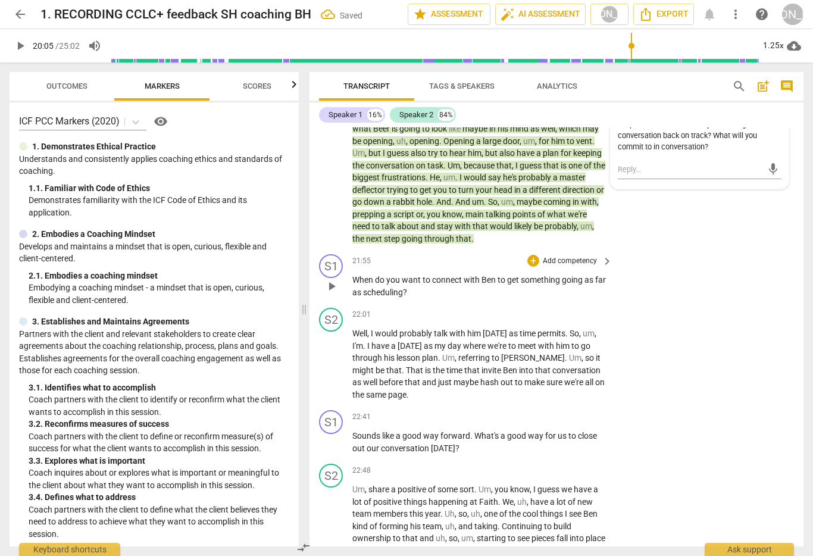
scroll to position [3920, 0]
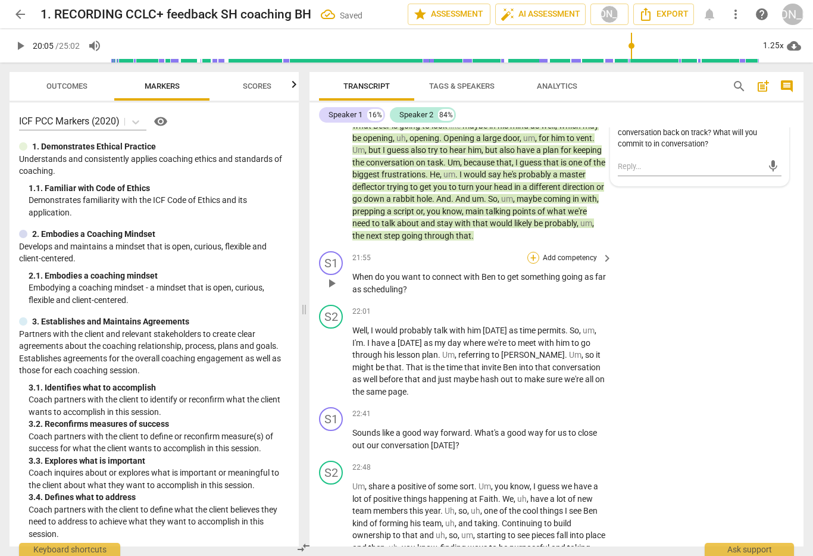
click at [530, 252] on div "+" at bounding box center [533, 258] width 12 height 12
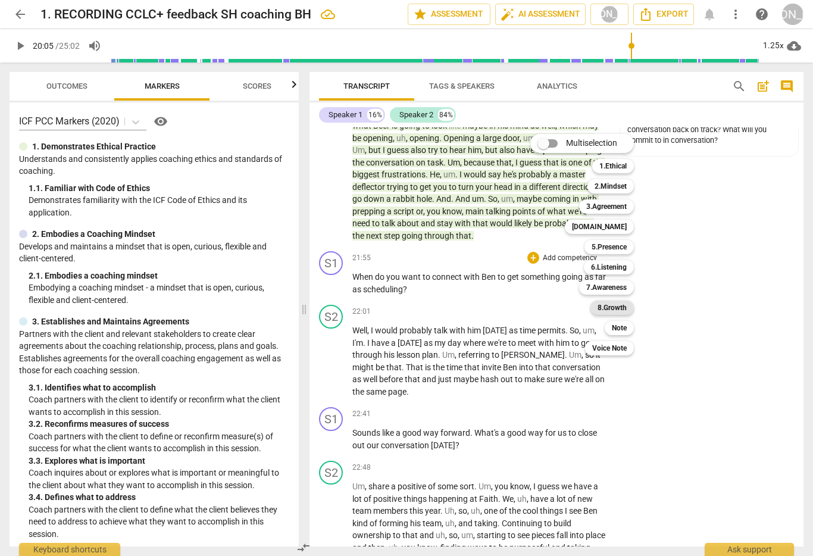
click at [617, 305] on b "8.Growth" at bounding box center [611, 307] width 29 height 14
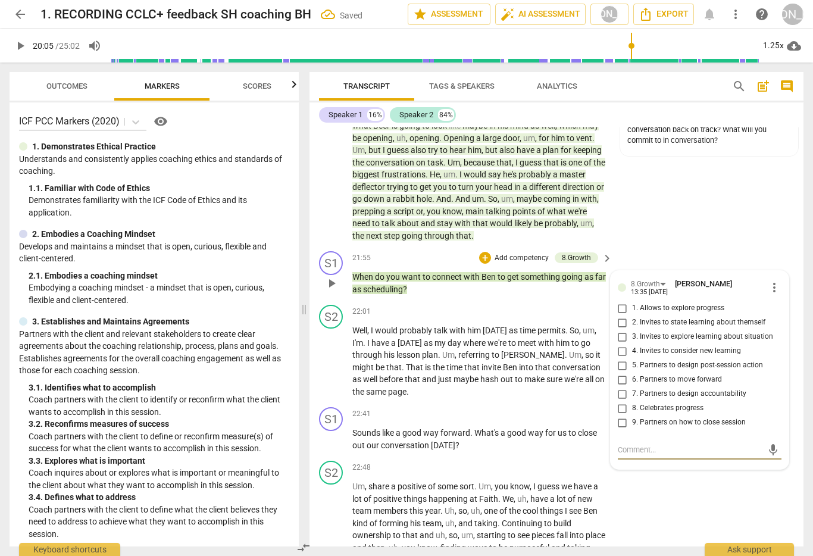
click at [622, 372] on input "6. Partners to move forward" at bounding box center [622, 379] width 19 height 14
click at [334, 354] on span "play_arrow" at bounding box center [331, 361] width 14 height 14
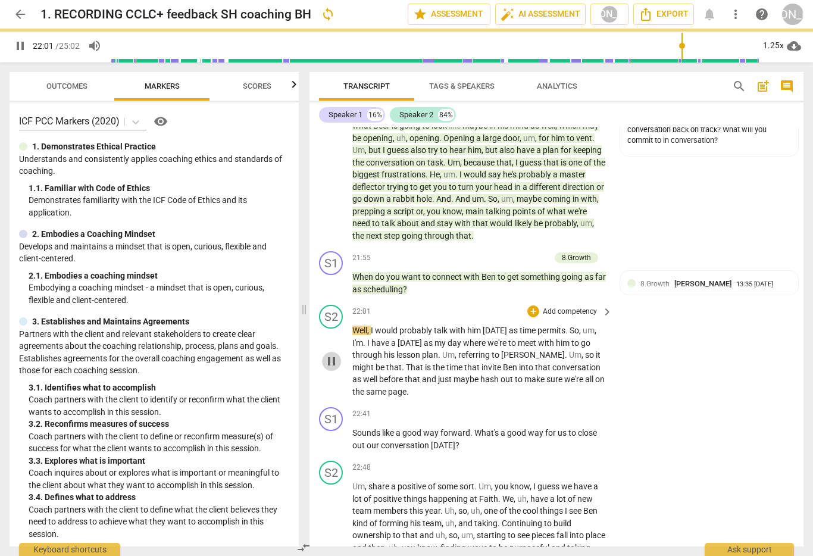
click at [333, 354] on span "pause" at bounding box center [331, 361] width 14 height 14
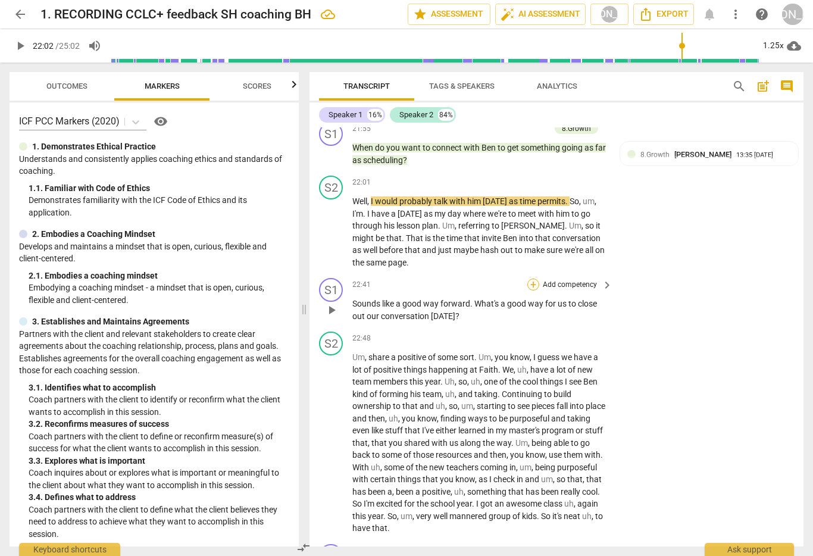
scroll to position [4048, 0]
click at [530, 279] on div "+" at bounding box center [533, 285] width 12 height 12
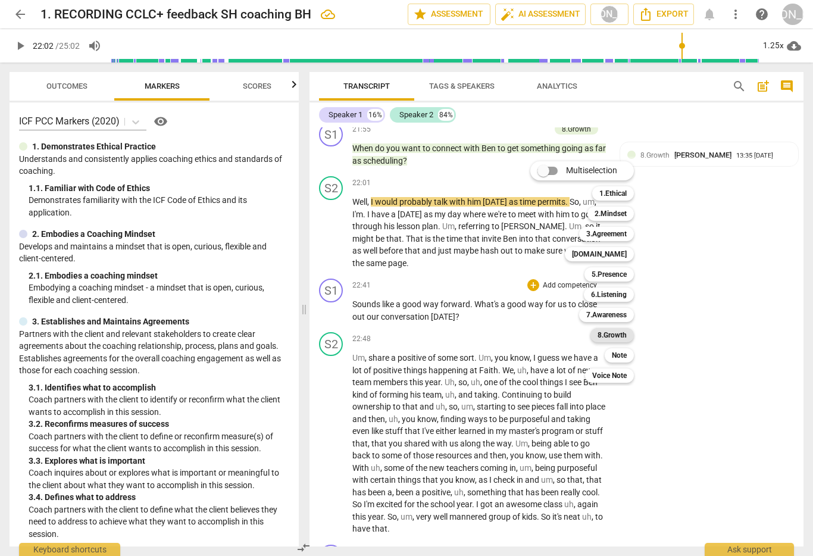
click at [619, 335] on b "8.Growth" at bounding box center [611, 335] width 29 height 14
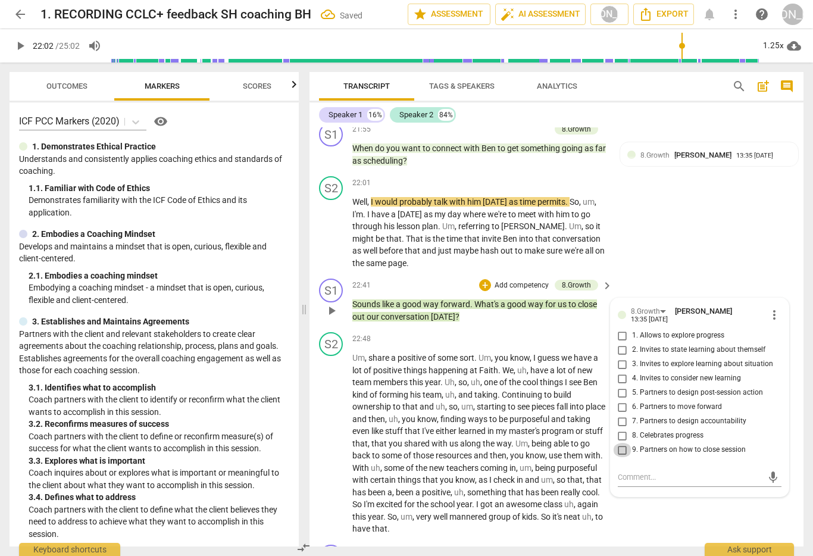
click at [620, 443] on input "9. Partners on how to close session" at bounding box center [622, 450] width 19 height 14
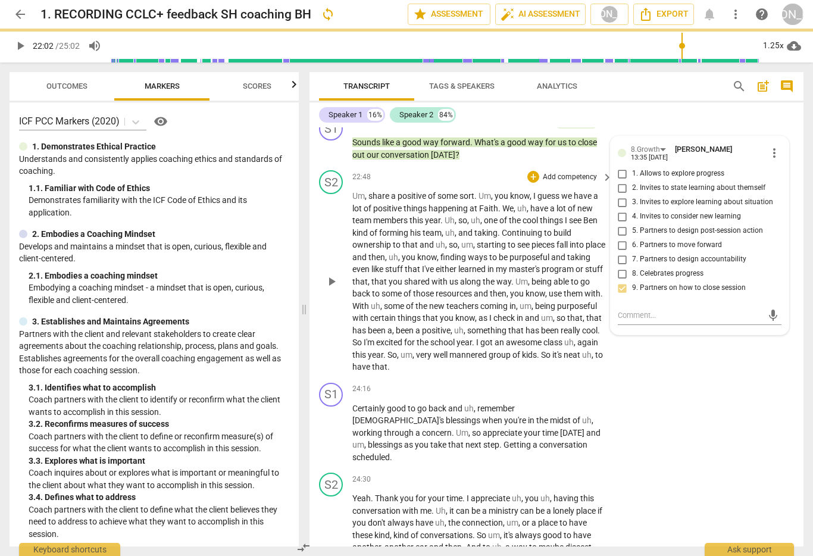
scroll to position [4211, 0]
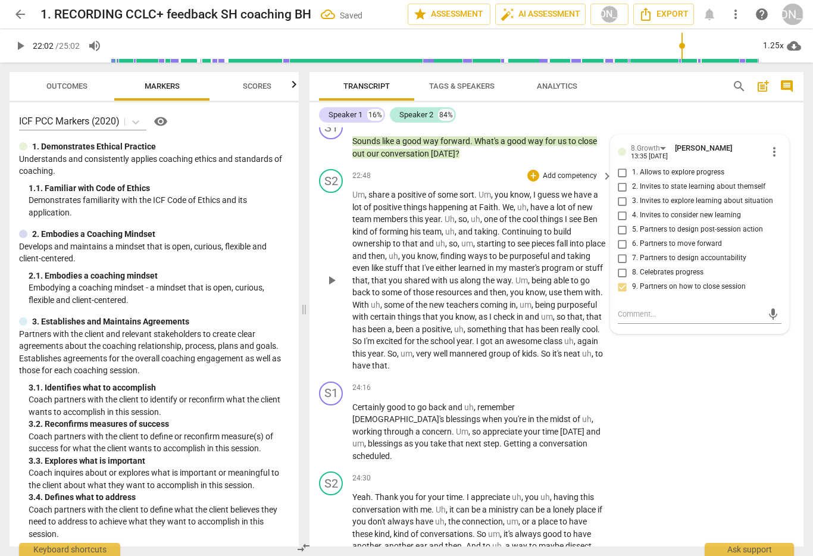
click at [630, 336] on div "S2 play_arrow pause 22:48 + Add competency keyboard_arrow_right Um , share a po…" at bounding box center [556, 270] width 494 height 212
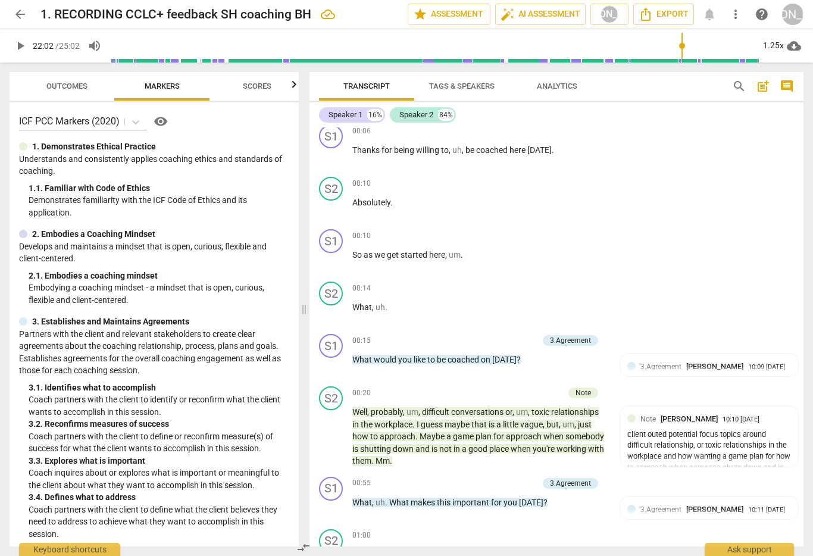
scroll to position [0, 0]
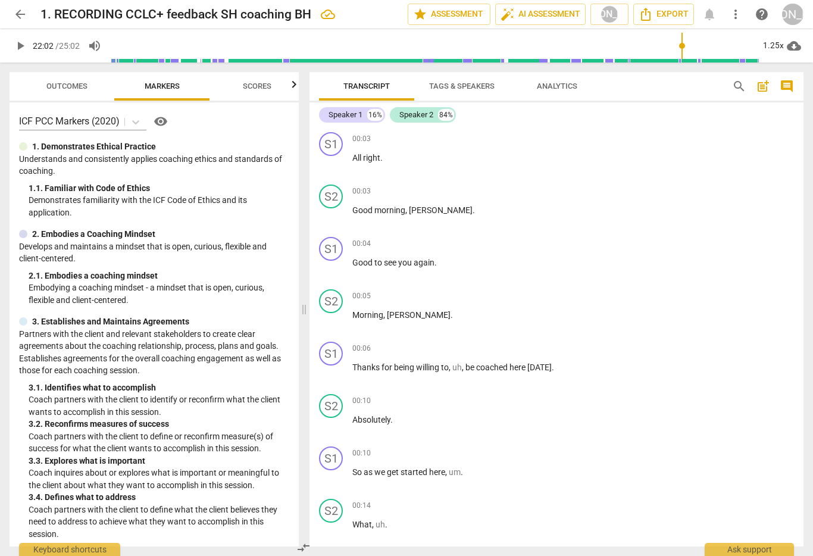
click at [761, 81] on span "post_add" at bounding box center [762, 86] width 14 height 14
